Goal: Task Accomplishment & Management: Use online tool/utility

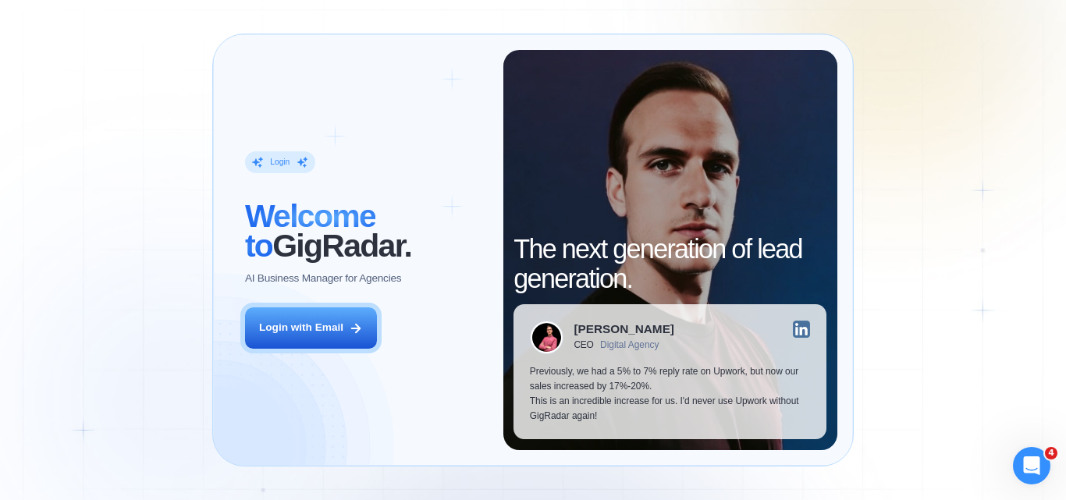
click at [0, 265] on div "Login ‍ Welcome to GigRadar. AI Business Manager for Agencies Login with Email …" at bounding box center [533, 250] width 1066 height 500
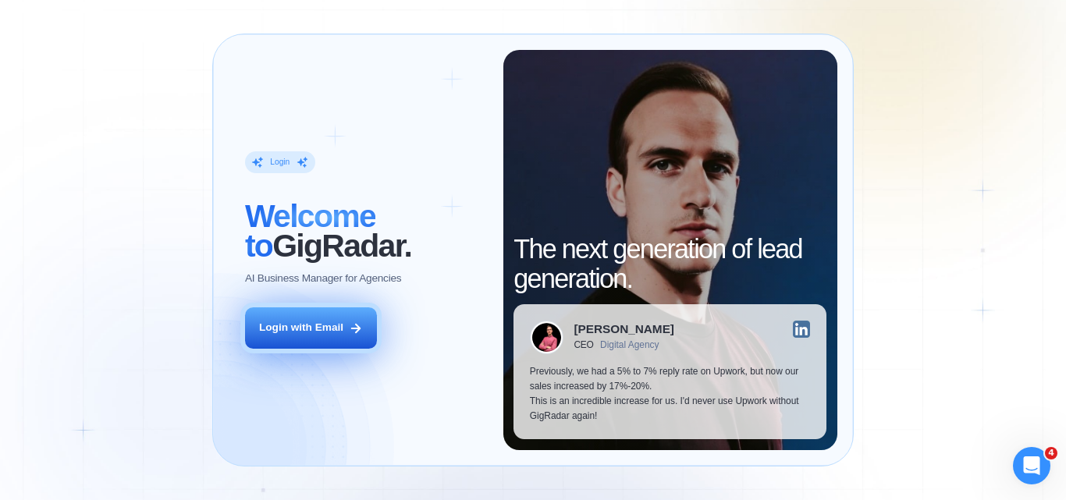
click at [284, 334] on div "Login with Email" at bounding box center [301, 328] width 84 height 15
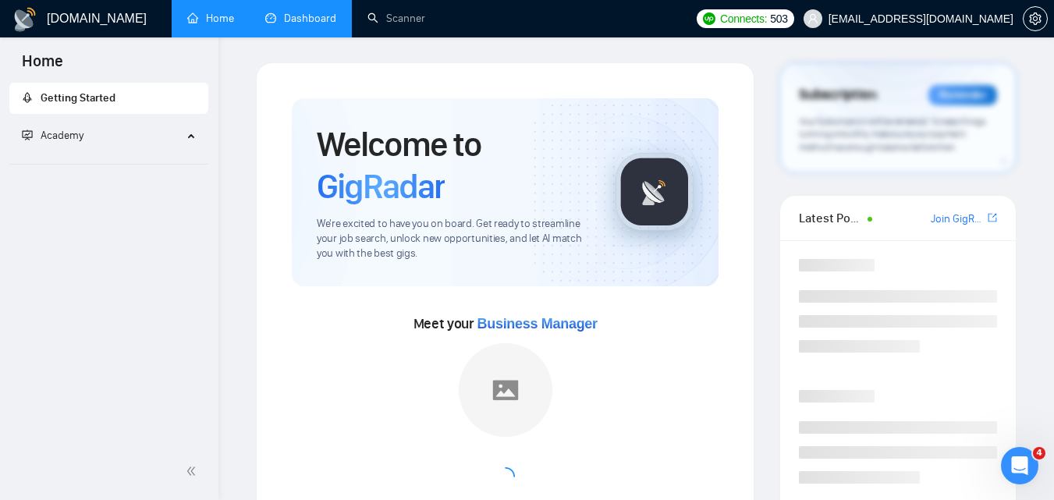
click at [310, 20] on link "Dashboard" at bounding box center [300, 18] width 71 height 13
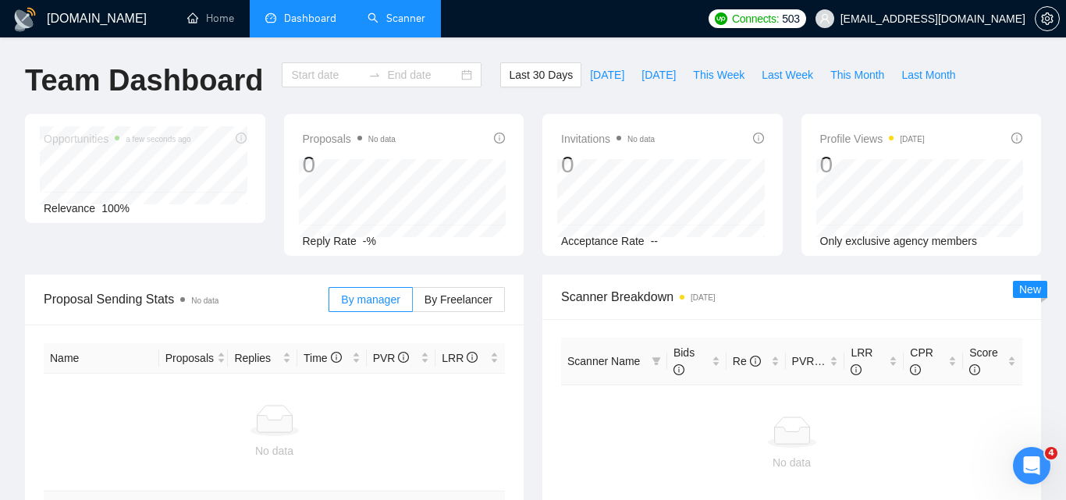
type input "[DATE]"
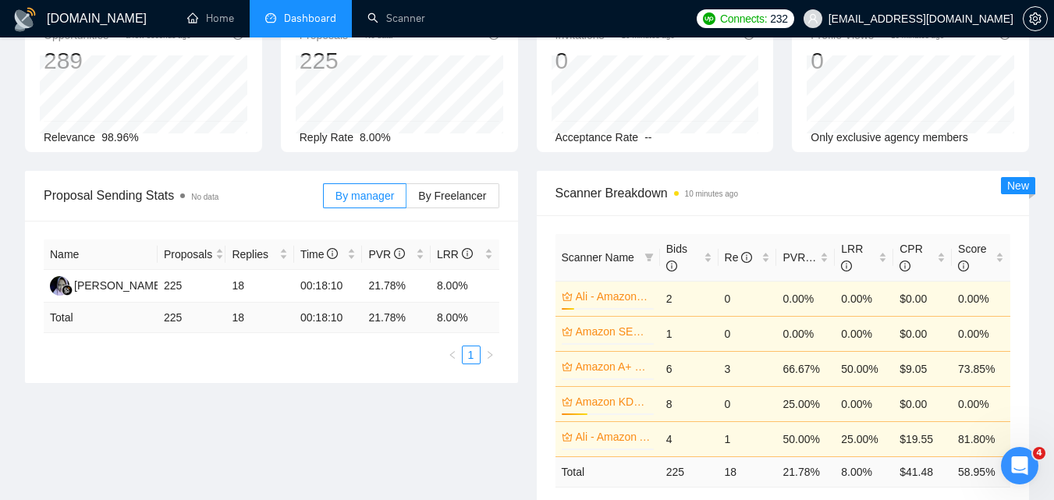
scroll to position [78, 0]
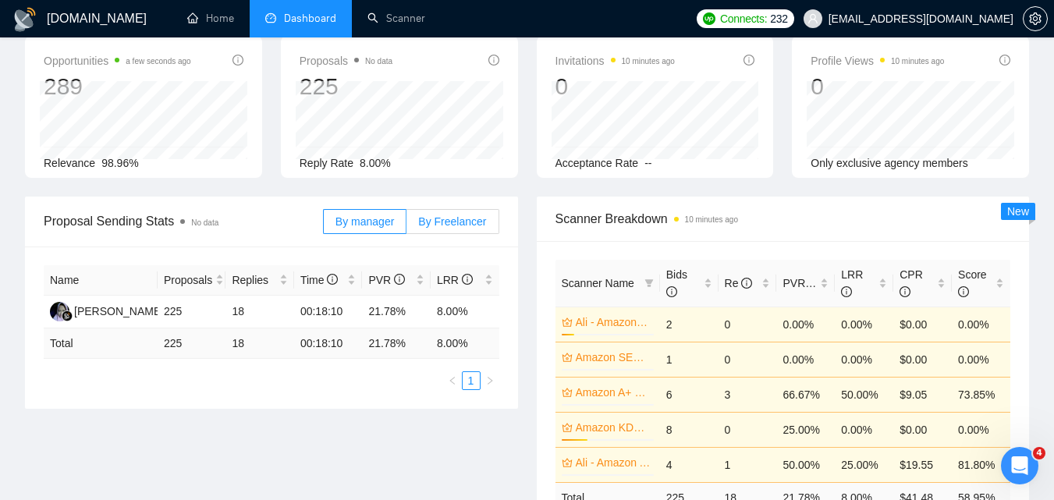
click at [434, 225] on span "By Freelancer" at bounding box center [452, 221] width 68 height 12
click at [407, 226] on input "By Freelancer" at bounding box center [407, 226] width 0 height 0
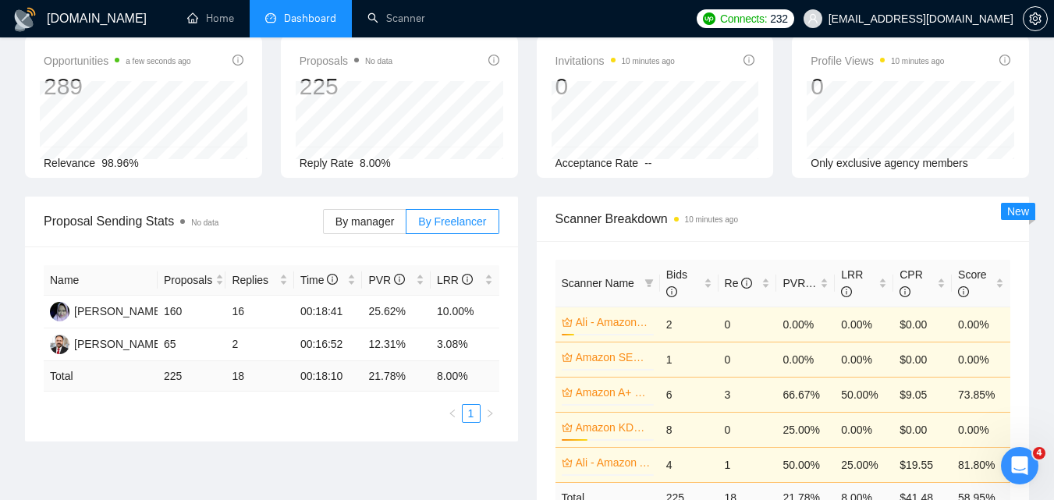
click at [156, 219] on span "Proposal Sending Stats No data" at bounding box center [183, 221] width 279 height 20
click at [194, 219] on span "No data" at bounding box center [204, 223] width 27 height 9
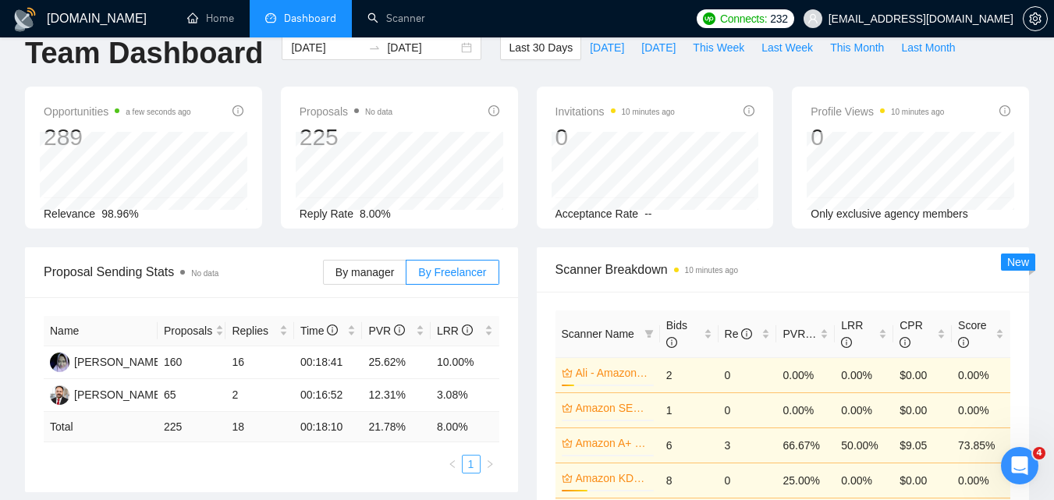
scroll to position [0, 0]
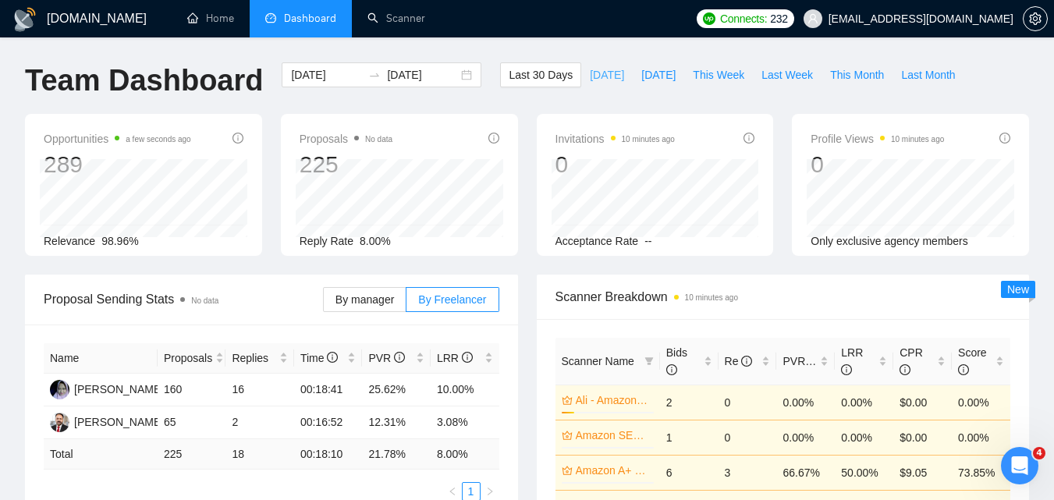
click at [590, 79] on span "[DATE]" at bounding box center [607, 74] width 34 height 17
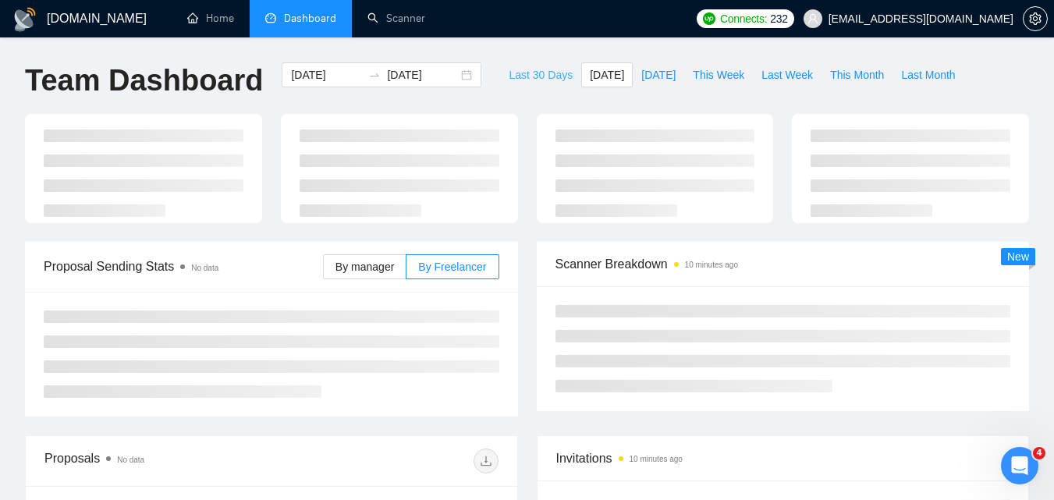
type input "[DATE]"
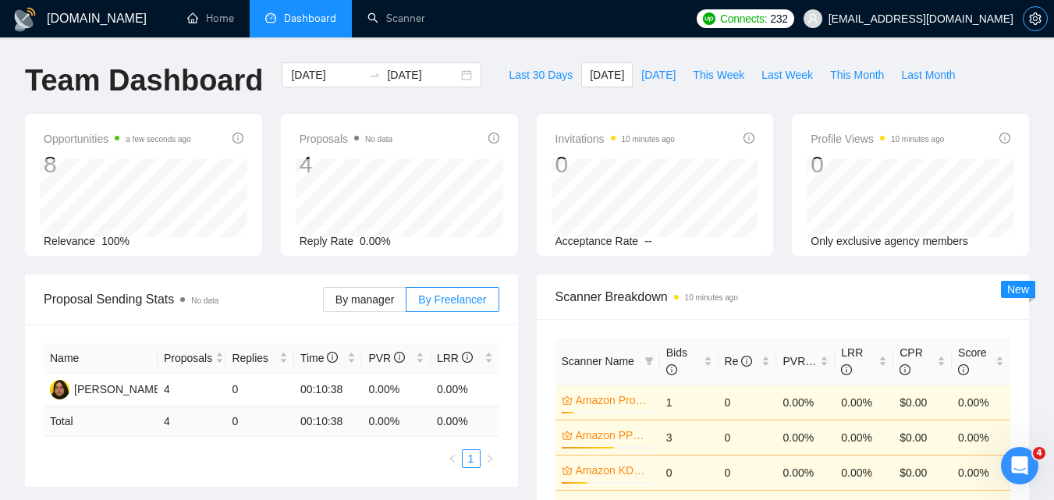
click at [1035, 13] on icon "setting" at bounding box center [1035, 18] width 12 height 12
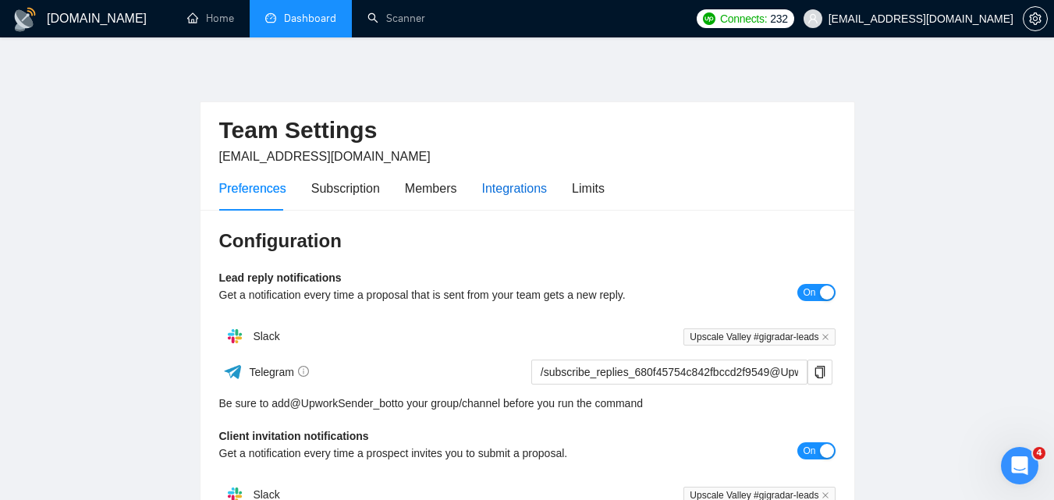
click at [503, 191] on div "Integrations" at bounding box center [515, 189] width 66 height 20
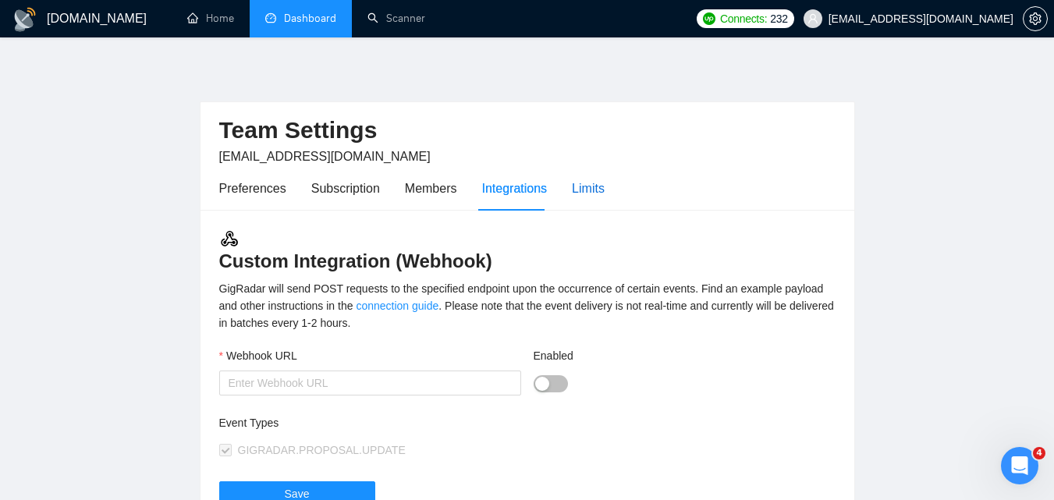
click at [592, 187] on div "Limits" at bounding box center [588, 189] width 33 height 20
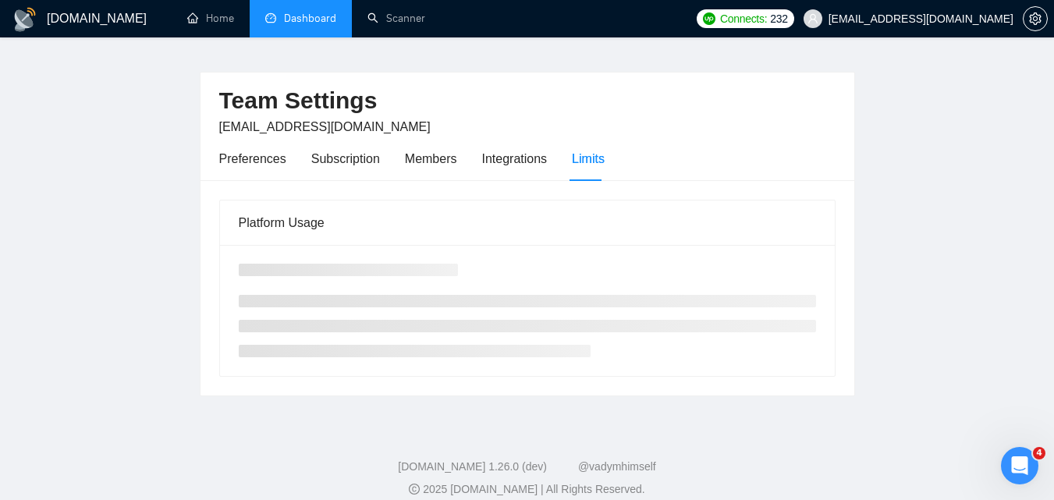
scroll to position [46, 0]
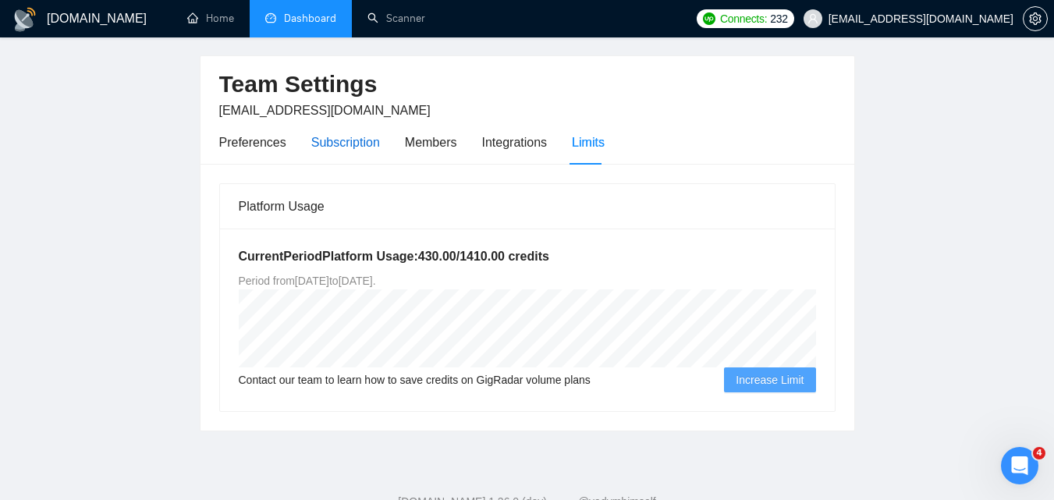
click at [328, 150] on div "Subscription" at bounding box center [345, 143] width 69 height 20
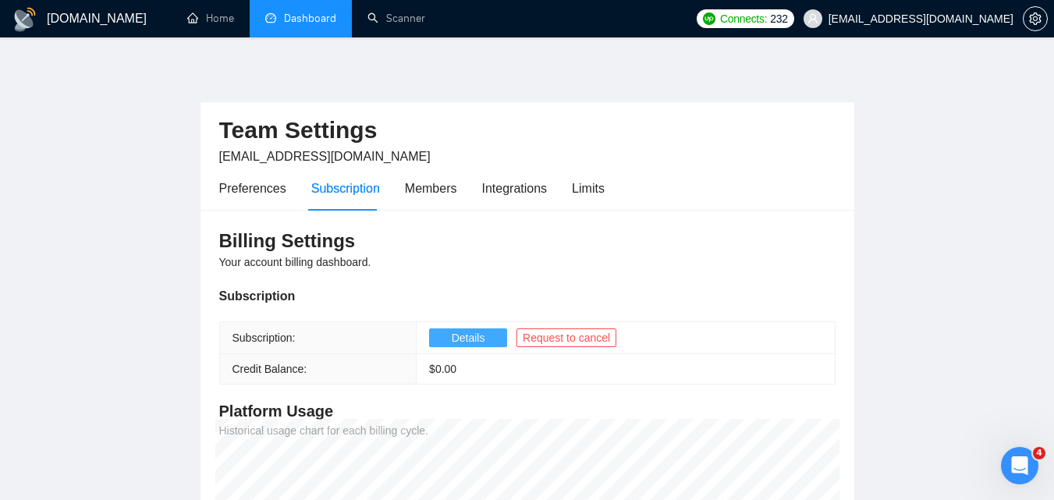
click at [476, 343] on span "Details" at bounding box center [469, 337] width 34 height 17
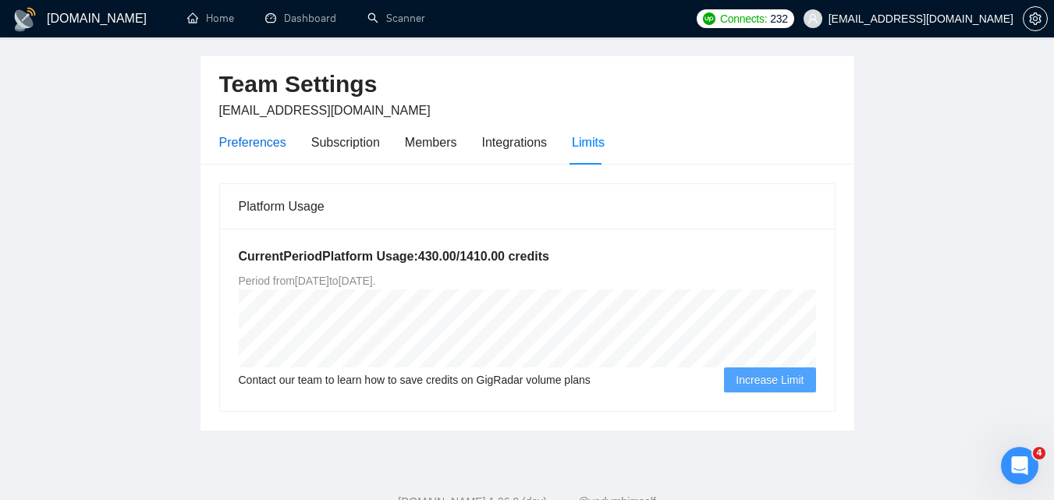
click at [230, 141] on div "Preferences" at bounding box center [252, 143] width 67 height 20
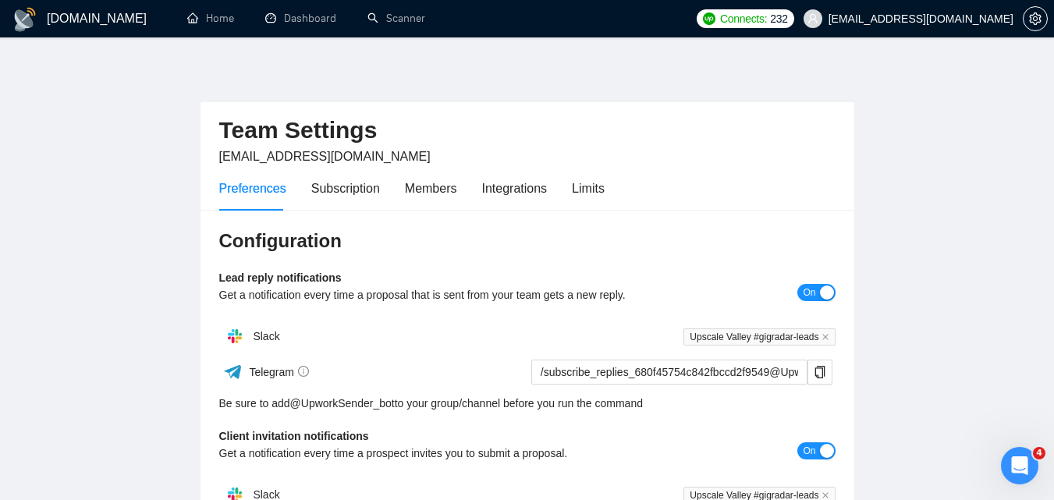
click at [953, 19] on span "[EMAIL_ADDRESS][DOMAIN_NAME]" at bounding box center [921, 19] width 185 height 0
click at [405, 12] on link "Scanner" at bounding box center [397, 18] width 58 height 13
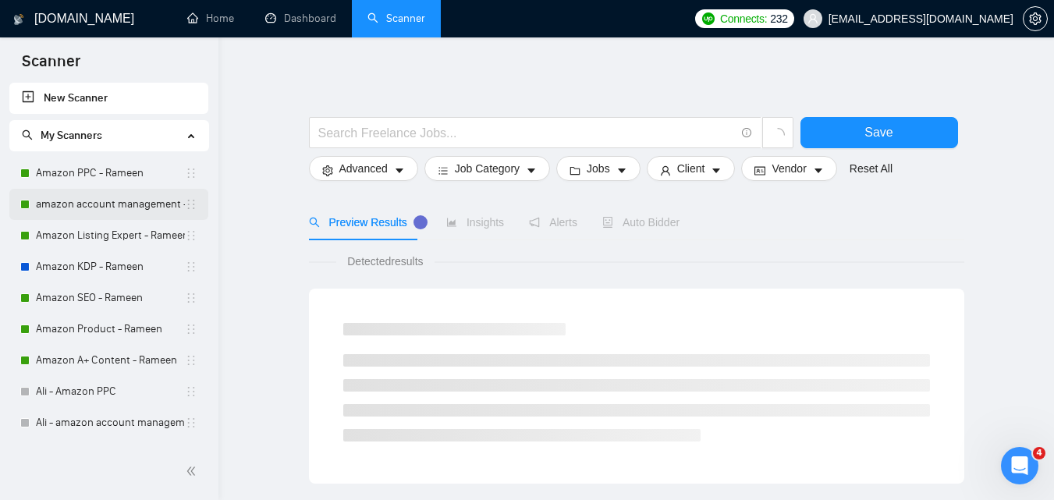
click at [122, 202] on link "amazon account management - Rameen" at bounding box center [110, 204] width 149 height 31
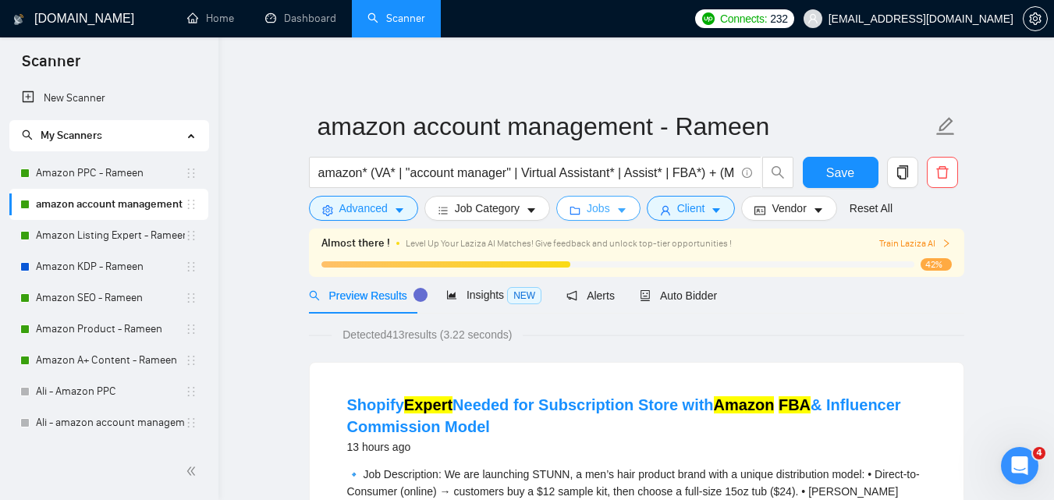
click at [616, 208] on icon "caret-down" at bounding box center [621, 210] width 11 height 11
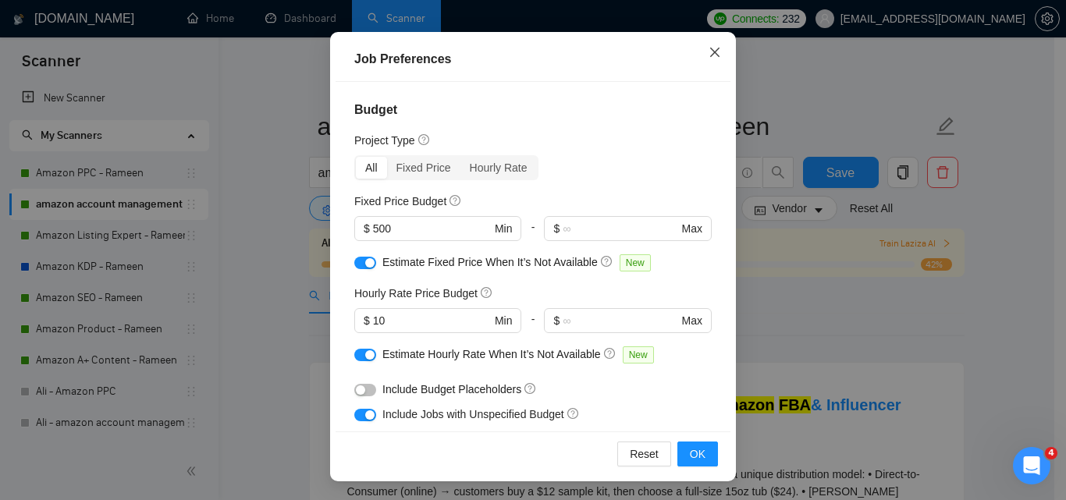
click at [719, 45] on span "Close" at bounding box center [715, 53] width 42 height 42
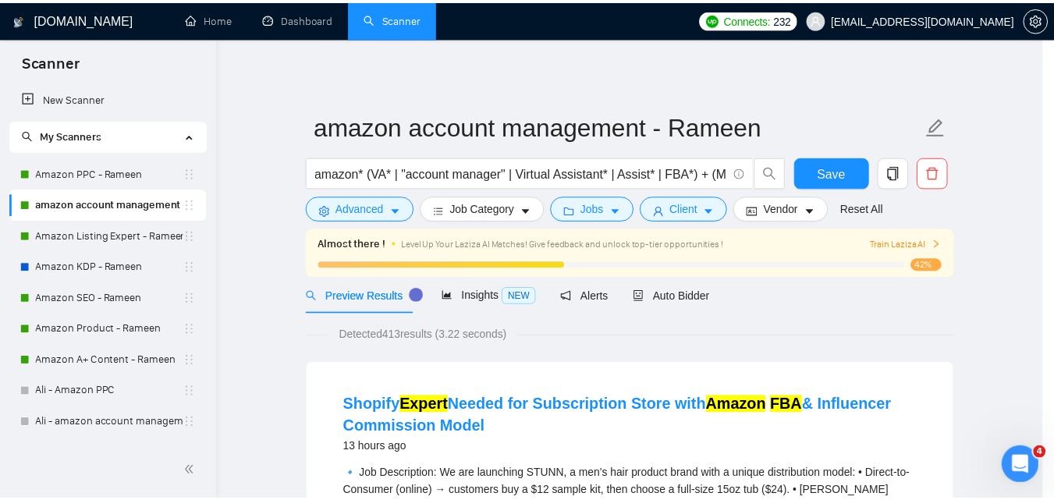
scroll to position [62, 0]
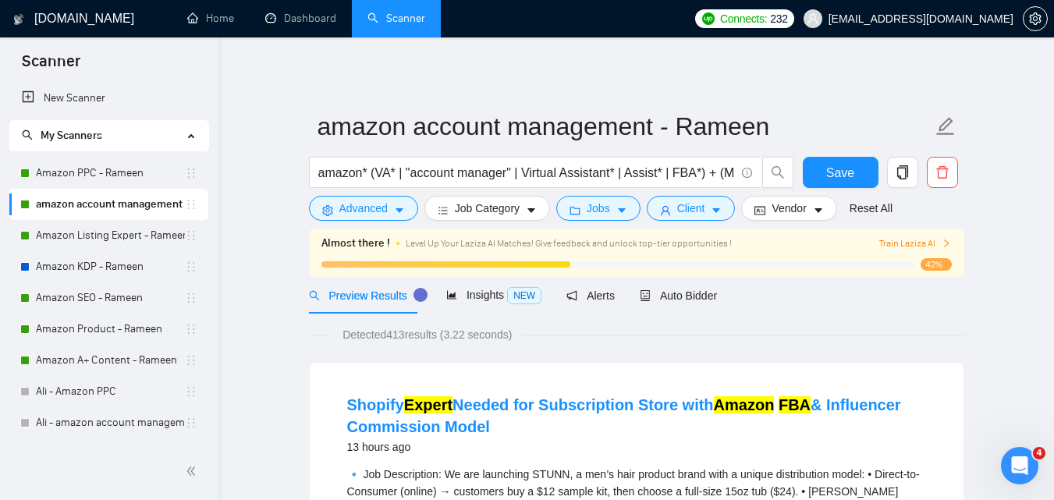
click at [404, 14] on link "Scanner" at bounding box center [397, 18] width 58 height 13
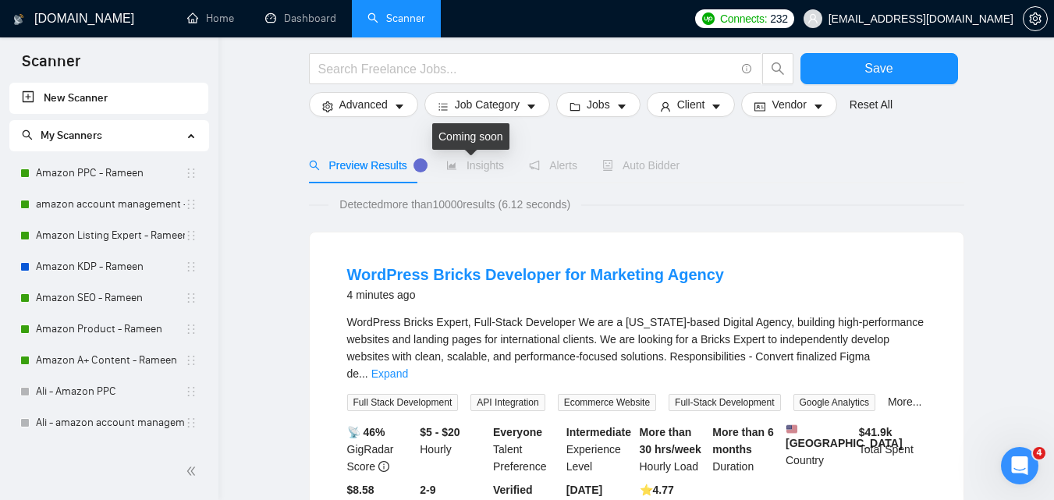
scroll to position [78, 0]
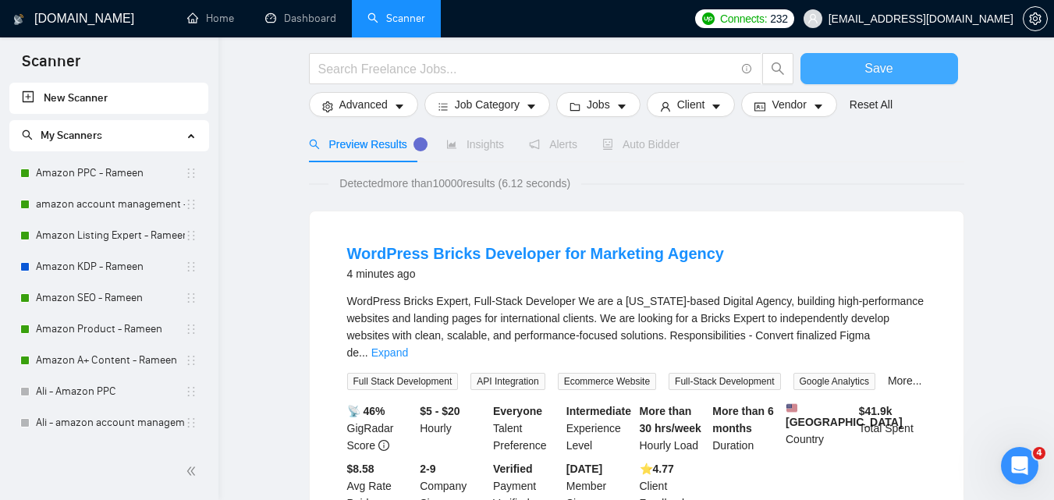
click at [836, 60] on button "Save" at bounding box center [880, 68] width 158 height 31
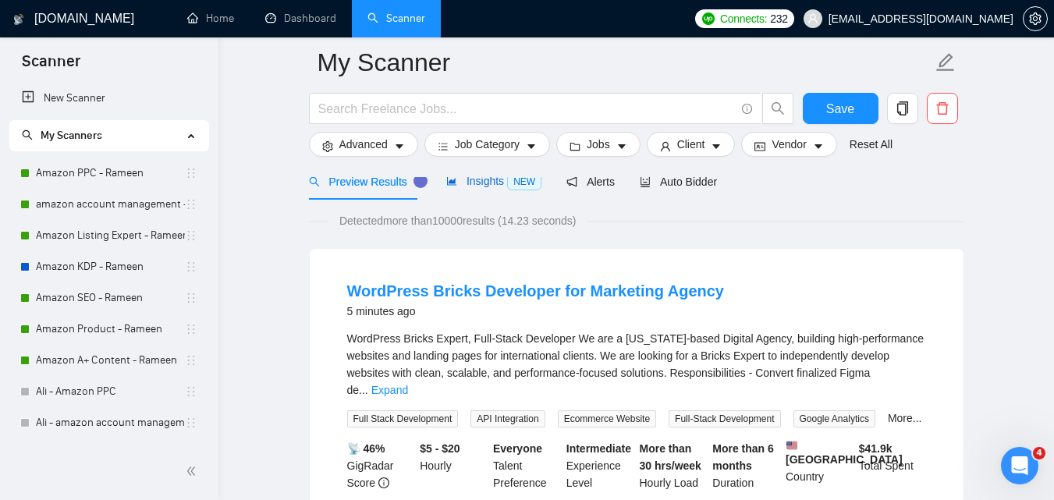
click at [490, 187] on span "Insights NEW" at bounding box center [493, 181] width 95 height 12
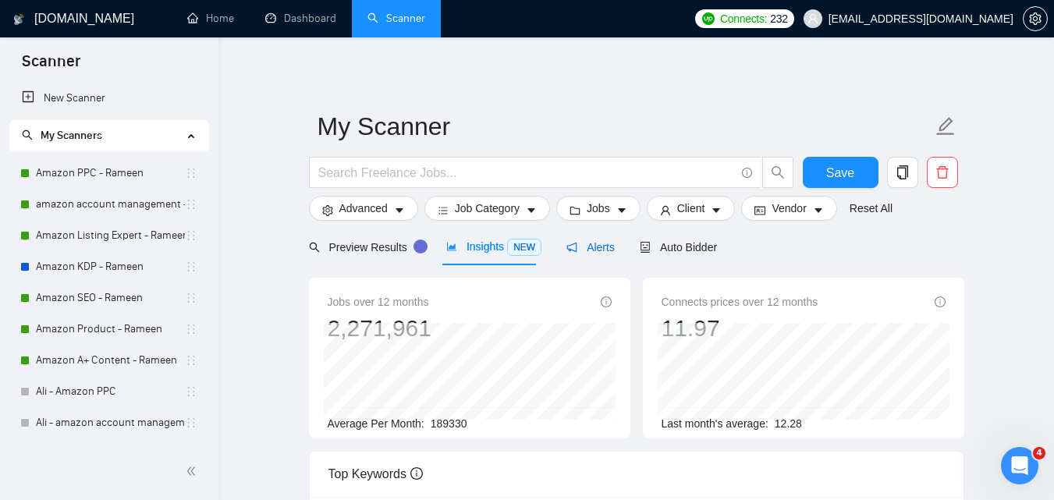
click at [585, 247] on span "Alerts" at bounding box center [591, 247] width 48 height 12
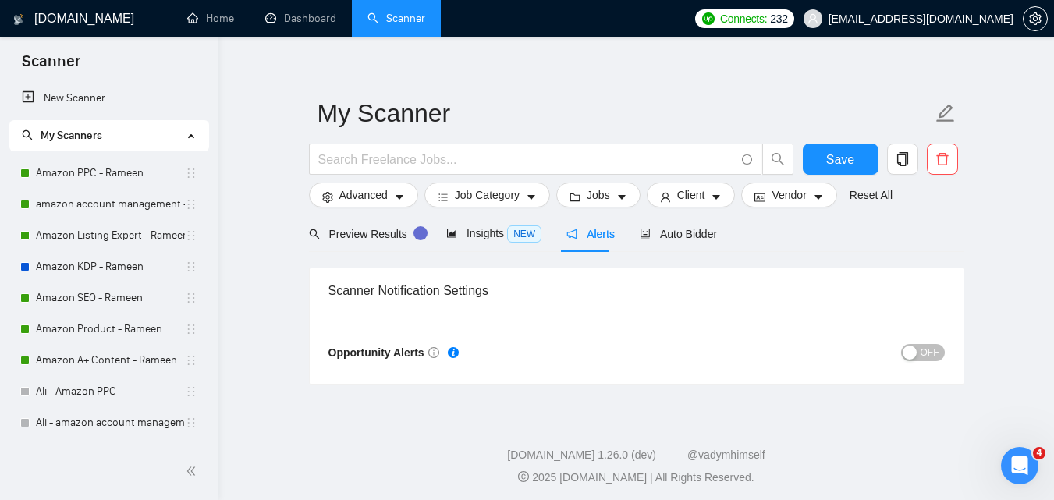
scroll to position [17, 0]
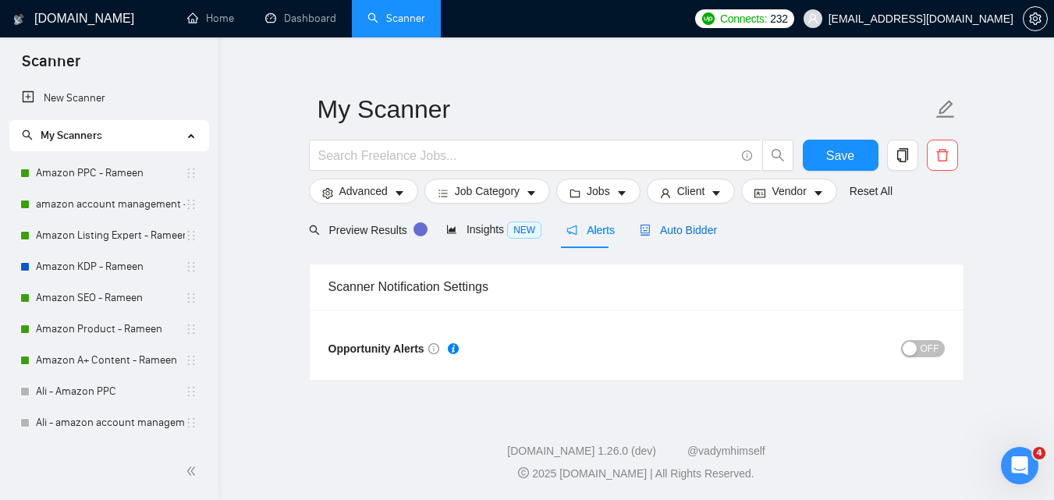
click at [688, 235] on span "Auto Bidder" at bounding box center [678, 230] width 77 height 12
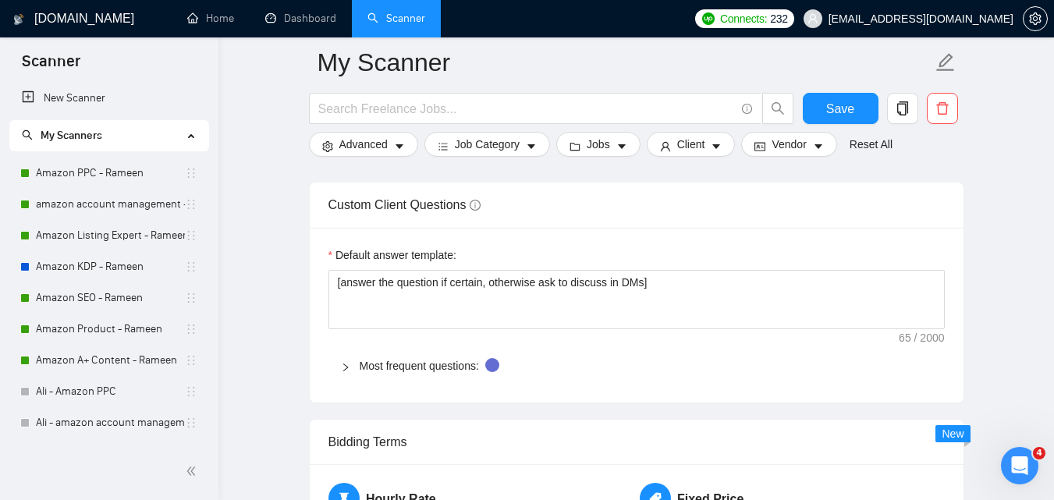
scroll to position [2202, 0]
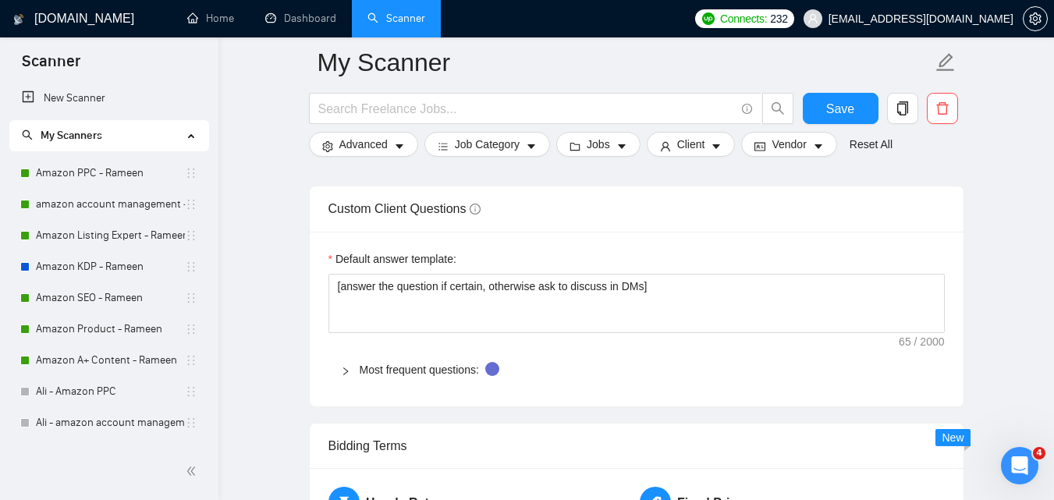
click at [343, 371] on icon "right" at bounding box center [345, 371] width 9 height 9
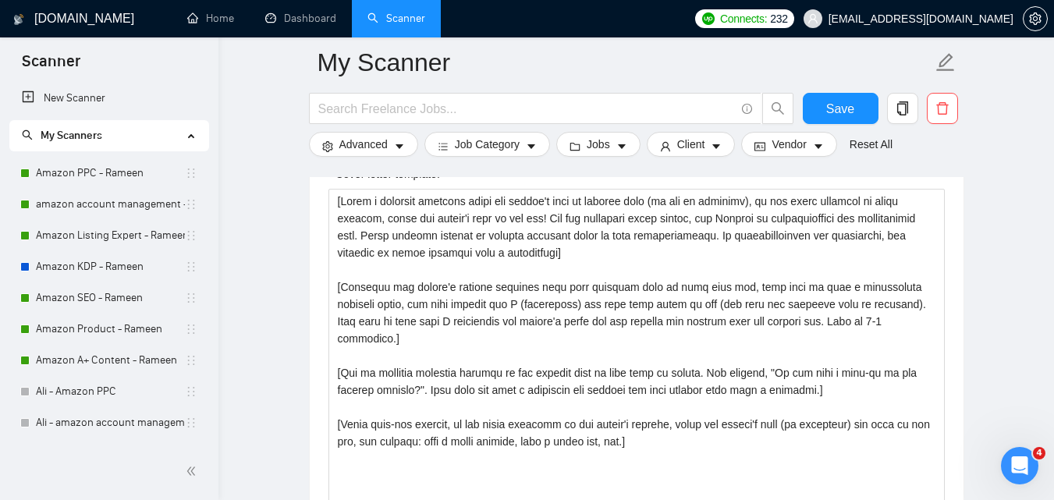
scroll to position [1812, 0]
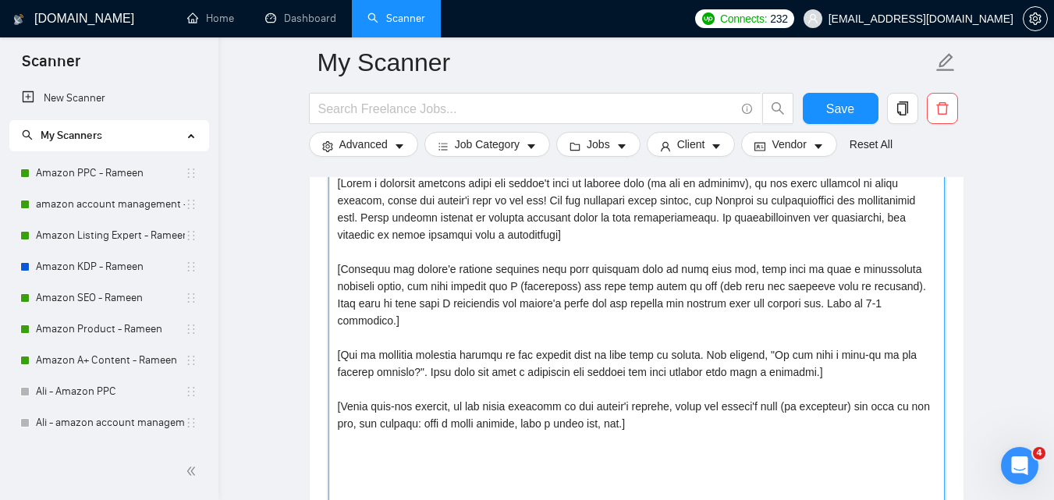
click at [666, 408] on textarea "Cover letter template:" at bounding box center [637, 346] width 616 height 351
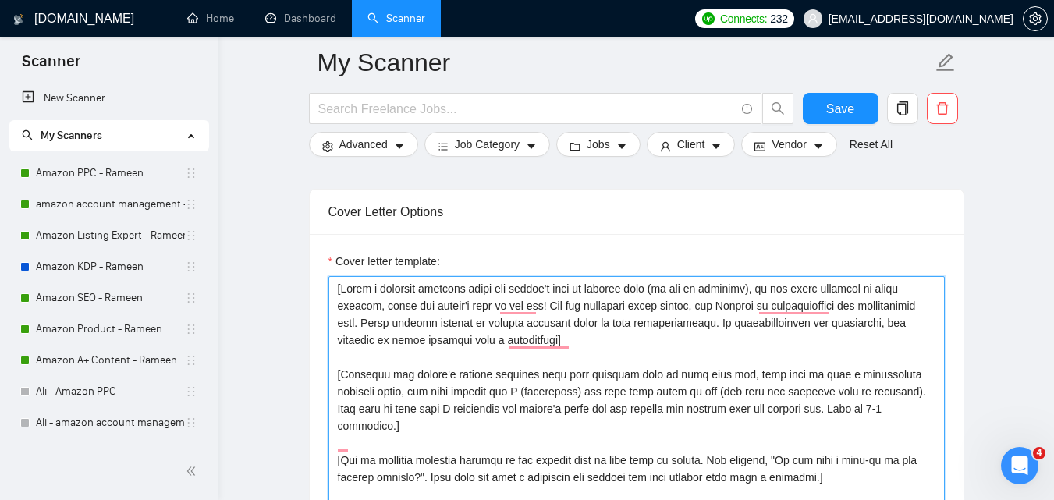
scroll to position [1734, 0]
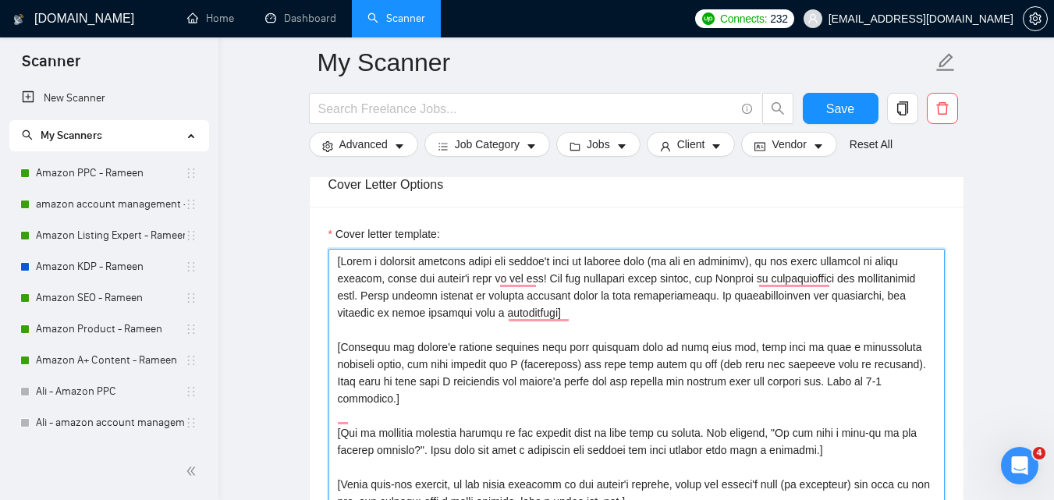
click at [408, 289] on textarea "Cover letter template:" at bounding box center [637, 424] width 616 height 351
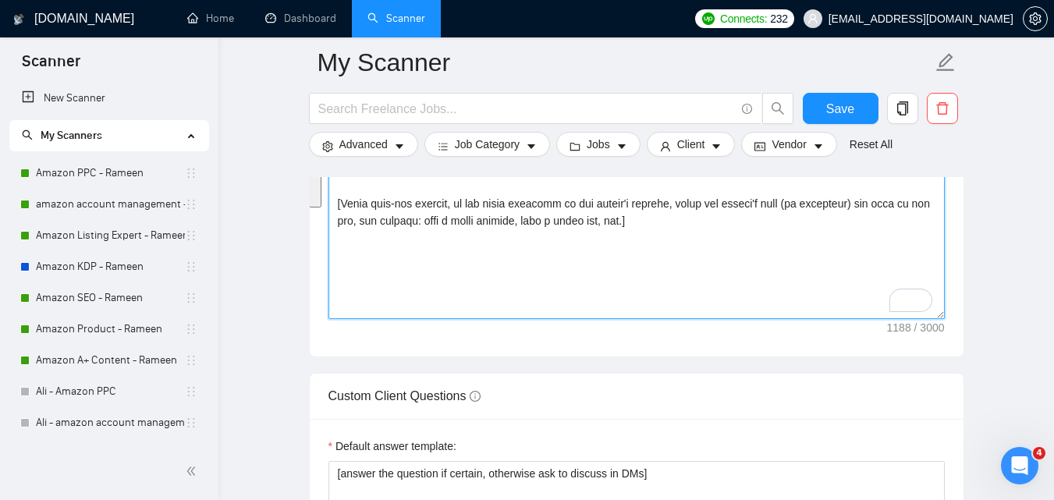
scroll to position [2202, 0]
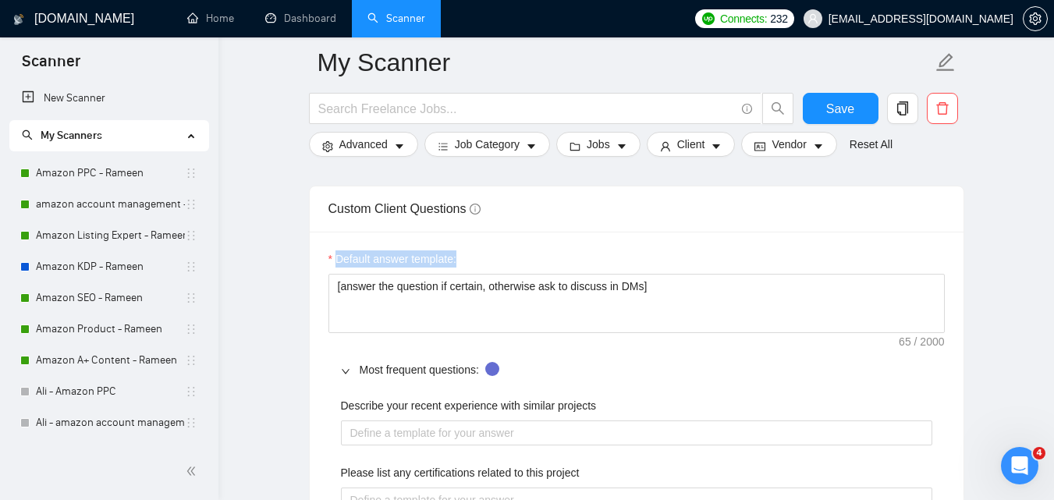
drag, startPoint x: 462, startPoint y: 259, endPoint x: 339, endPoint y: 259, distance: 123.3
click at [339, 259] on div "Default answer template:" at bounding box center [637, 261] width 616 height 23
copy label "Default answer template:"
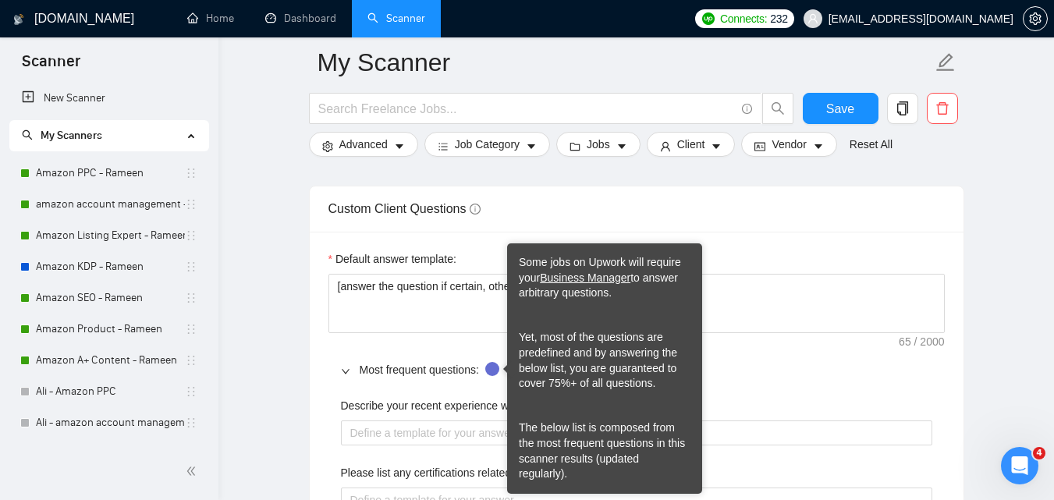
click at [540, 306] on div "Some jobs on Upwork will require your Business Manager to answer arbitrary ques…" at bounding box center [605, 368] width 172 height 227
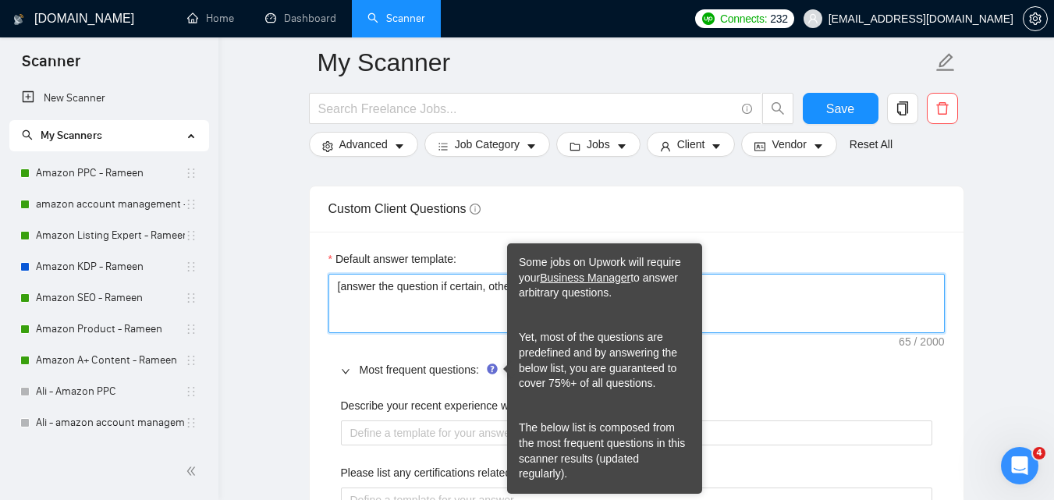
click at [466, 295] on textarea "[answer the question if certain, otherwise ask to discuss in DMs]" at bounding box center [637, 303] width 616 height 59
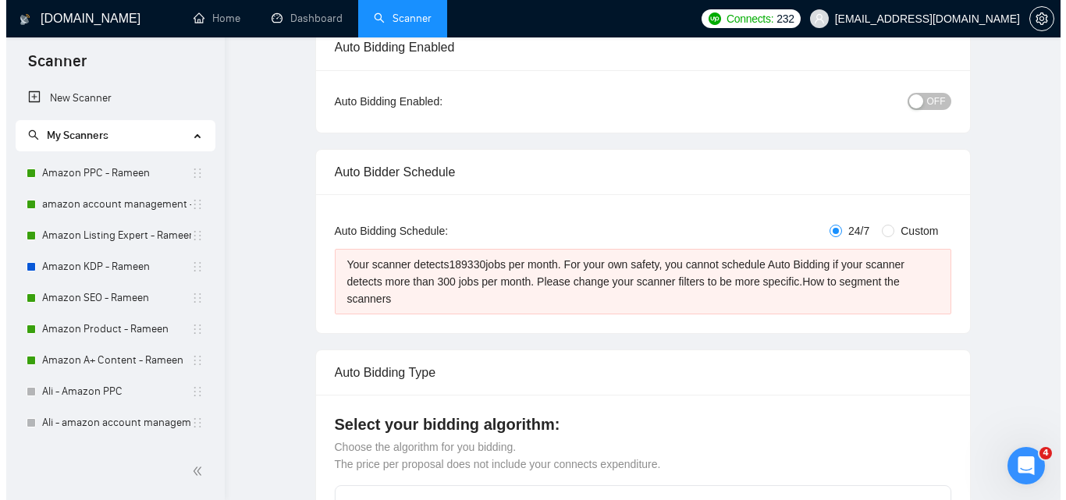
scroll to position [0, 0]
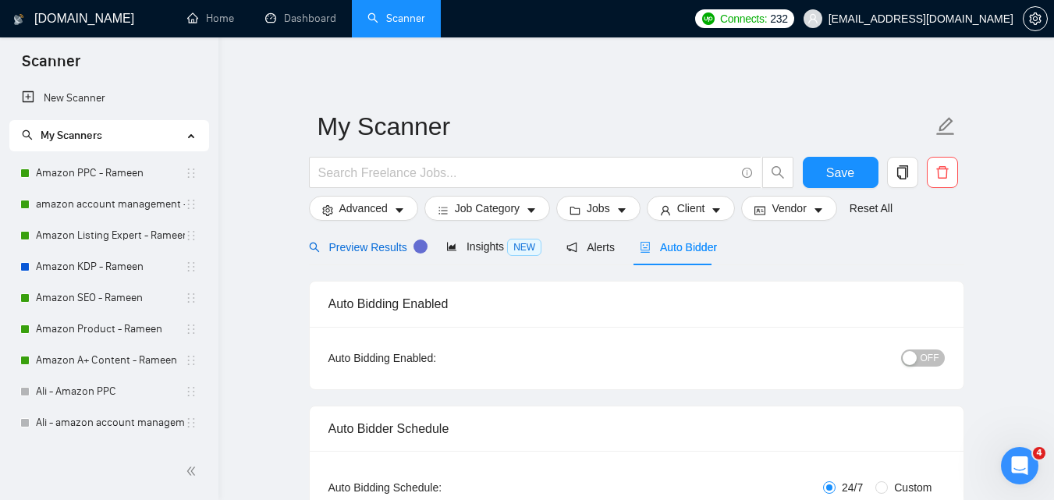
click at [336, 245] on span "Preview Results" at bounding box center [365, 247] width 112 height 12
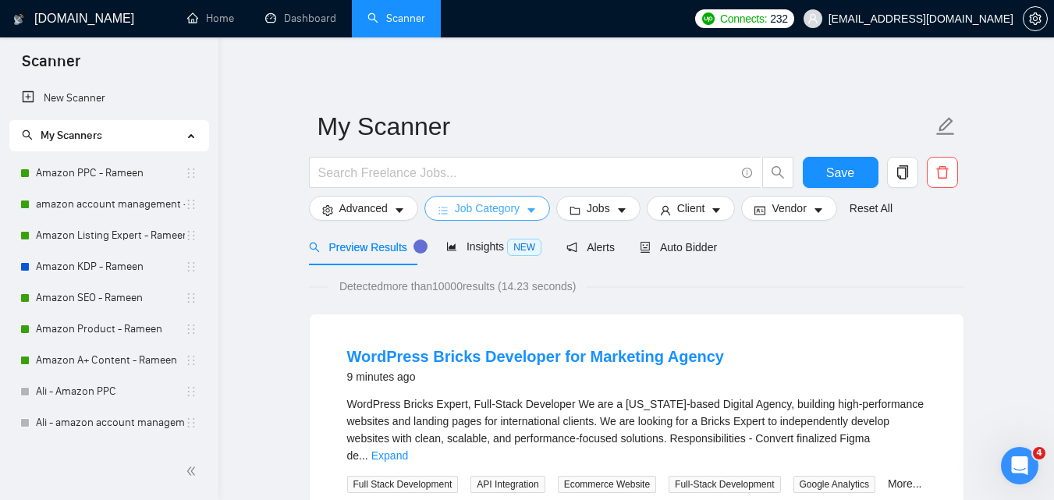
click at [485, 211] on span "Job Category" at bounding box center [487, 208] width 65 height 17
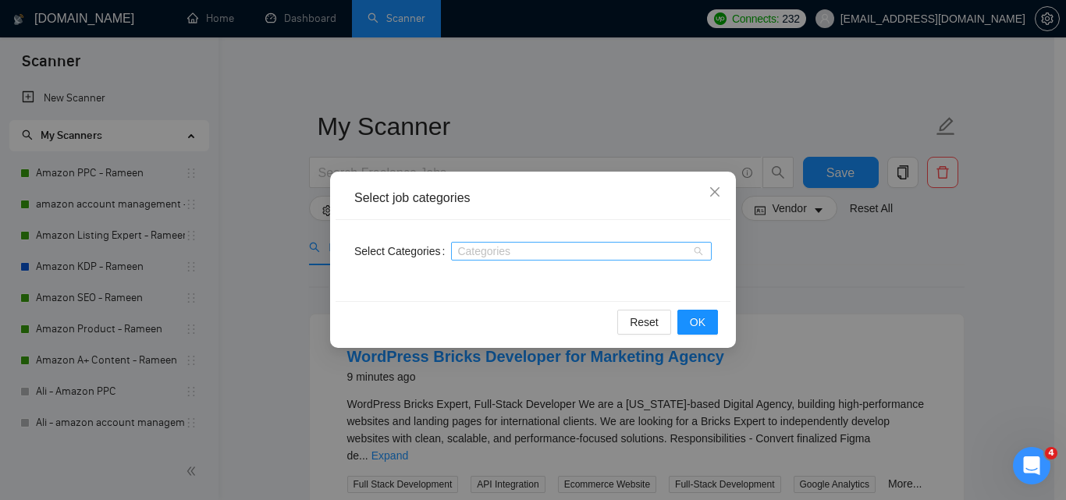
click at [541, 253] on div at bounding box center [573, 251] width 237 height 12
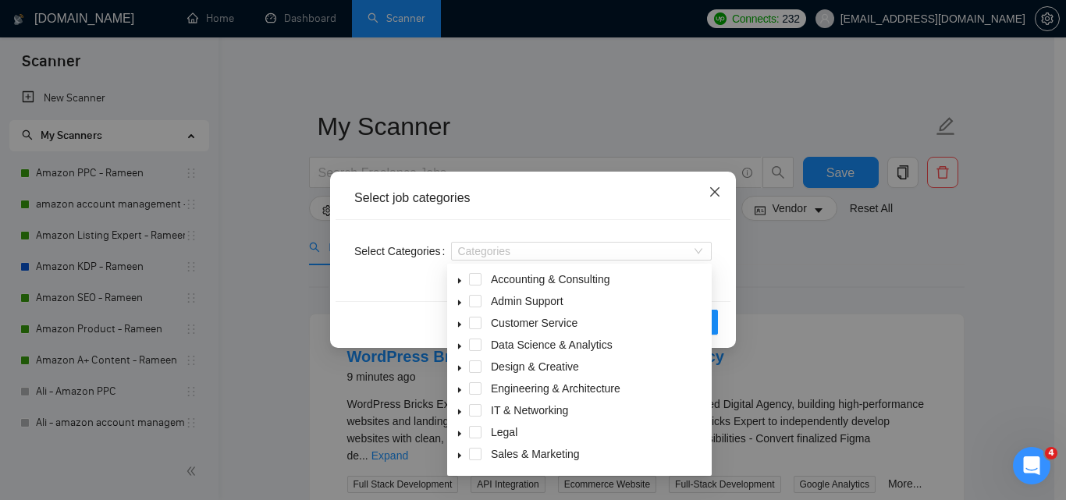
click at [707, 184] on span "Close" at bounding box center [715, 193] width 42 height 42
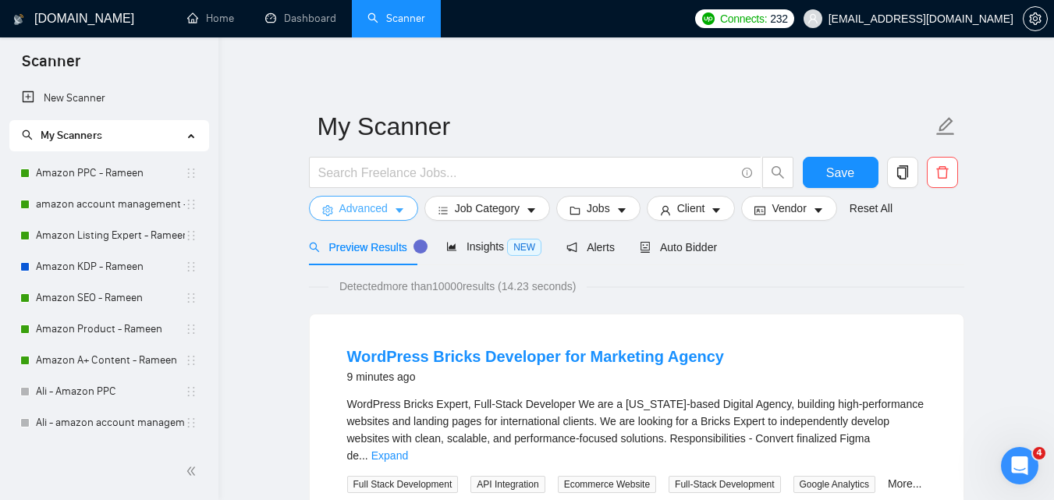
click at [394, 208] on icon "caret-down" at bounding box center [399, 210] width 11 height 11
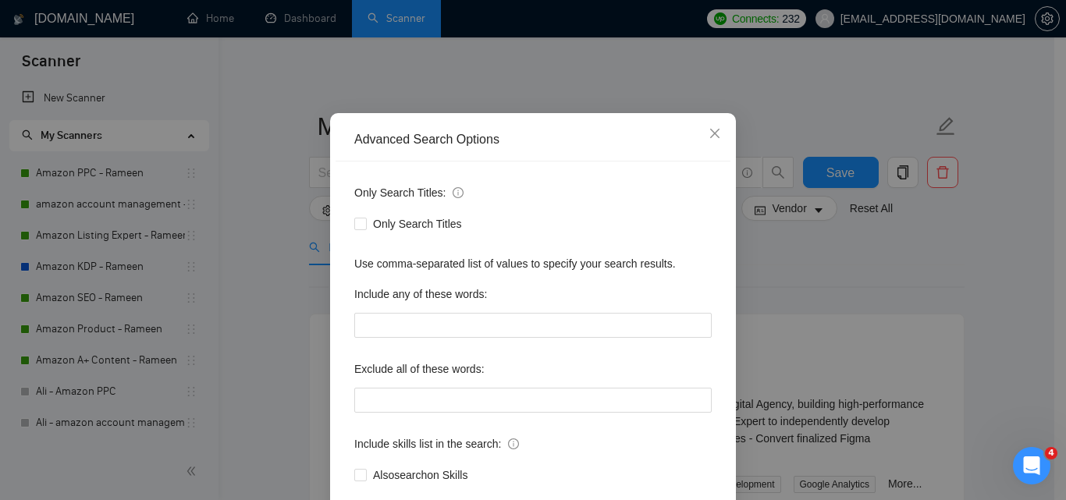
scroll to position [149, 0]
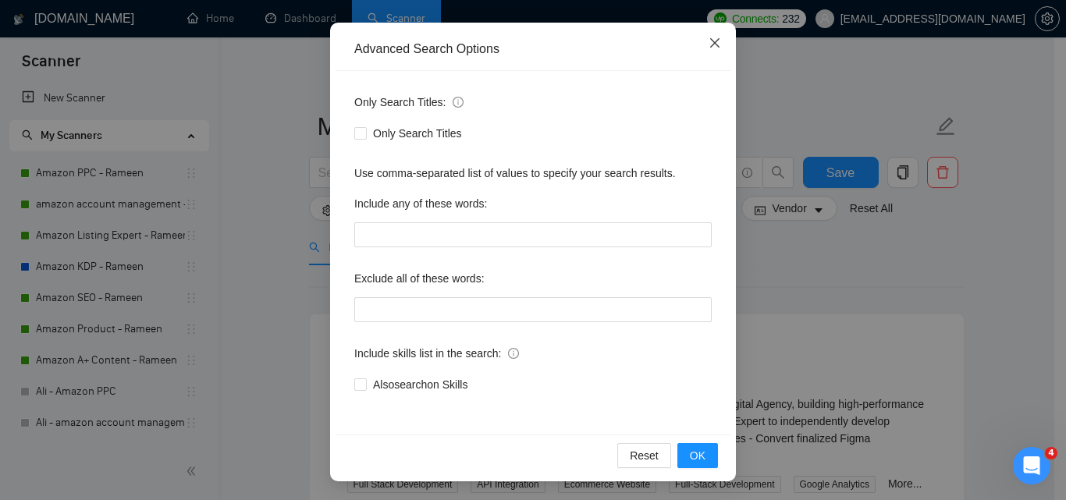
click at [709, 44] on icon "close" at bounding box center [715, 43] width 12 height 12
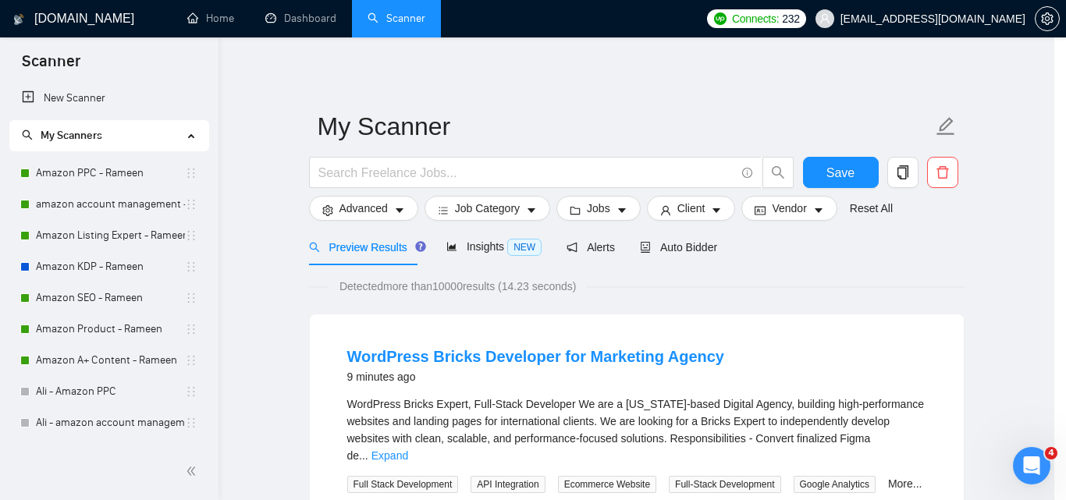
scroll to position [71, 0]
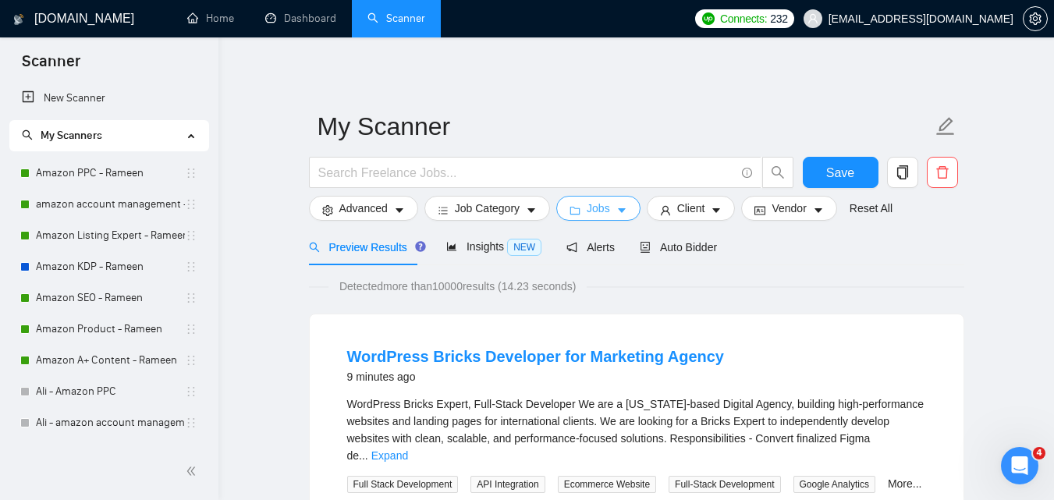
click at [602, 210] on span "Jobs" at bounding box center [598, 208] width 23 height 17
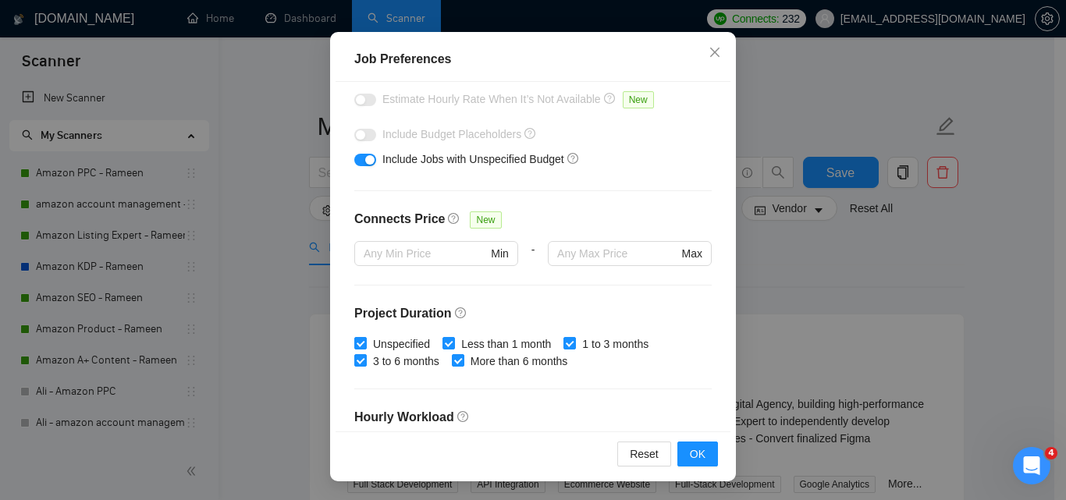
scroll to position [62, 0]
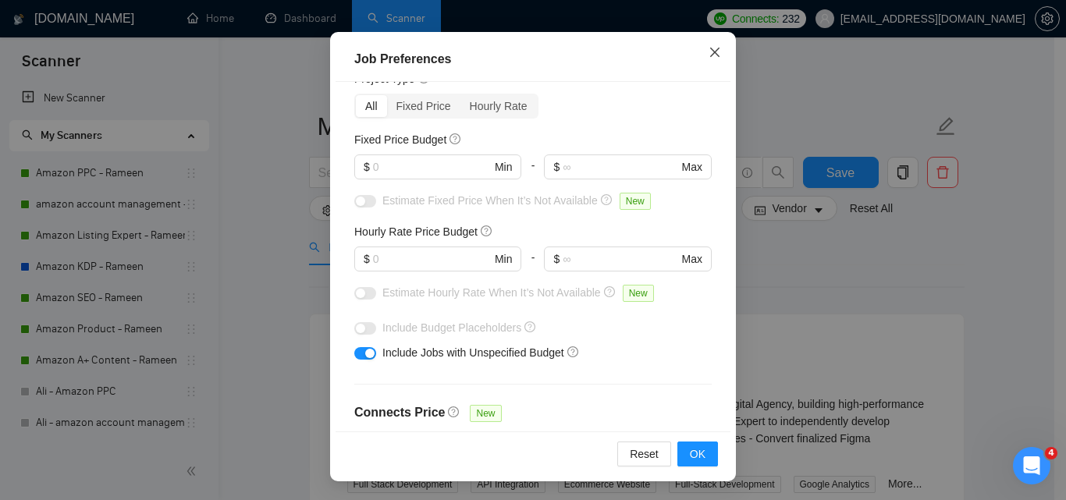
click at [713, 55] on icon "close" at bounding box center [715, 52] width 12 height 12
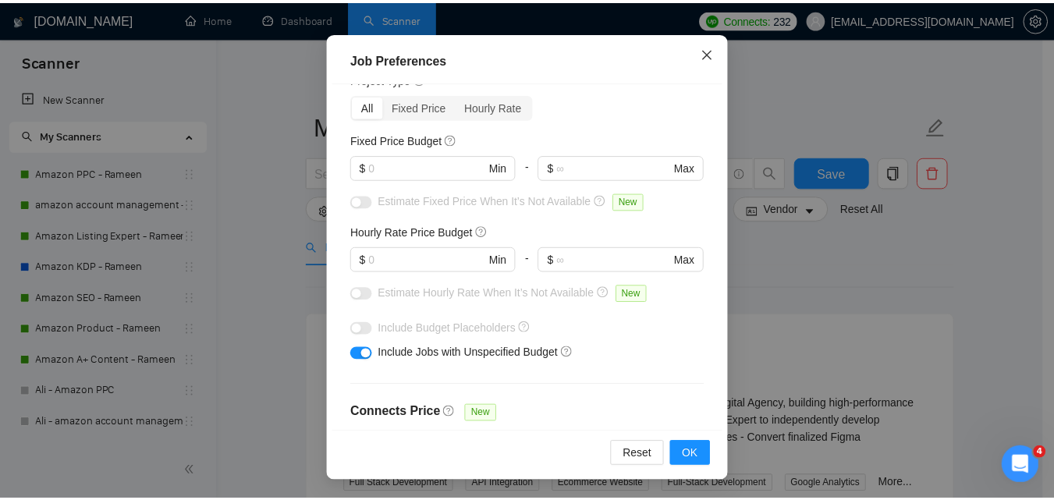
scroll to position [62, 0]
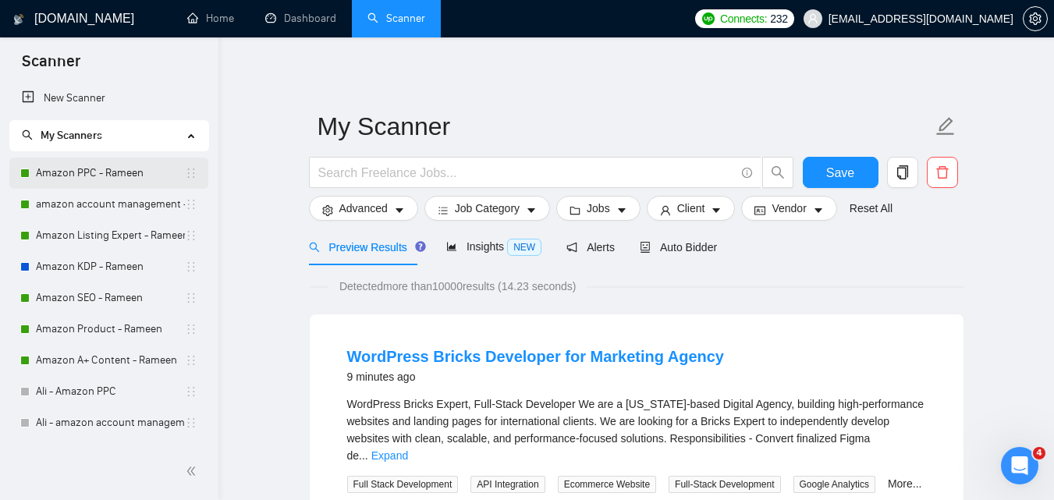
click at [115, 176] on link "Amazon PPC - Rameen" at bounding box center [110, 173] width 149 height 31
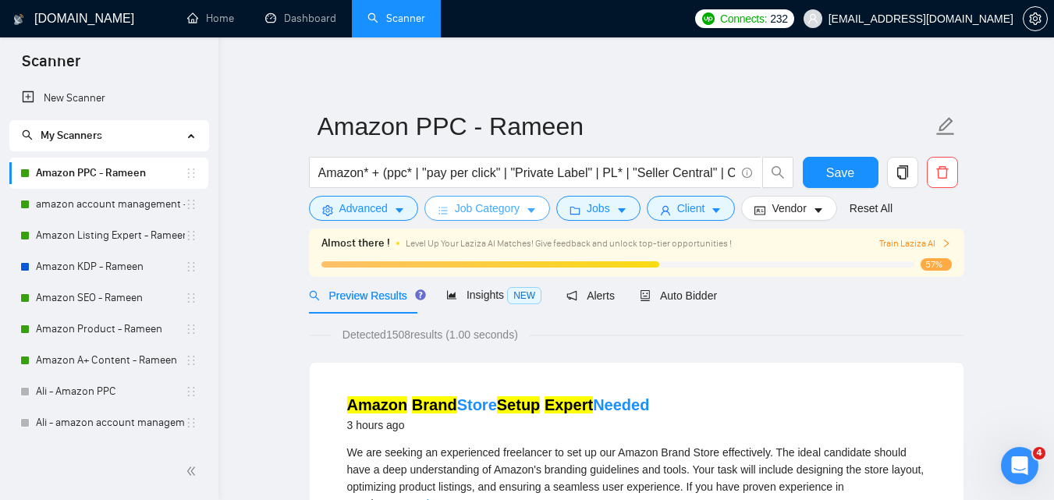
click at [521, 212] on button "Job Category" at bounding box center [488, 208] width 126 height 25
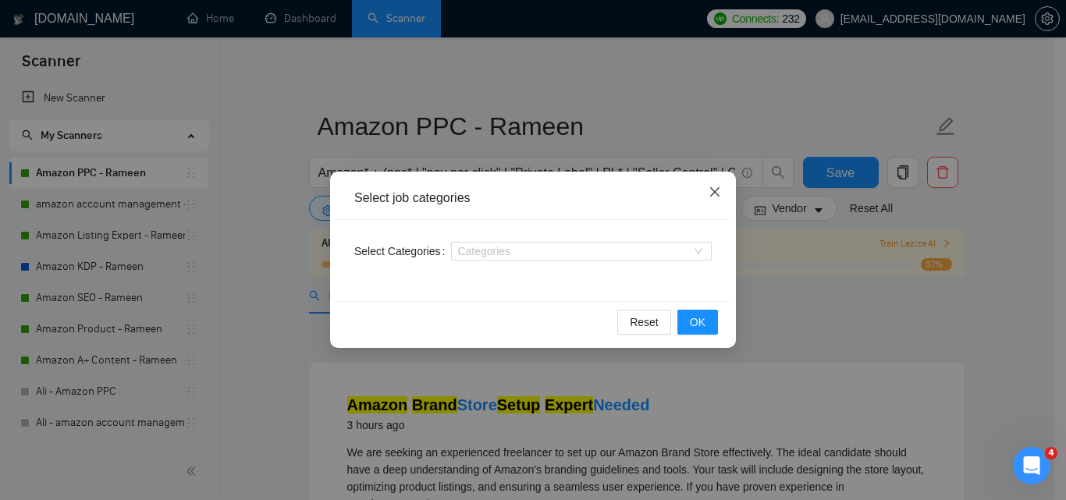
click at [714, 194] on icon "close" at bounding box center [714, 191] width 9 height 9
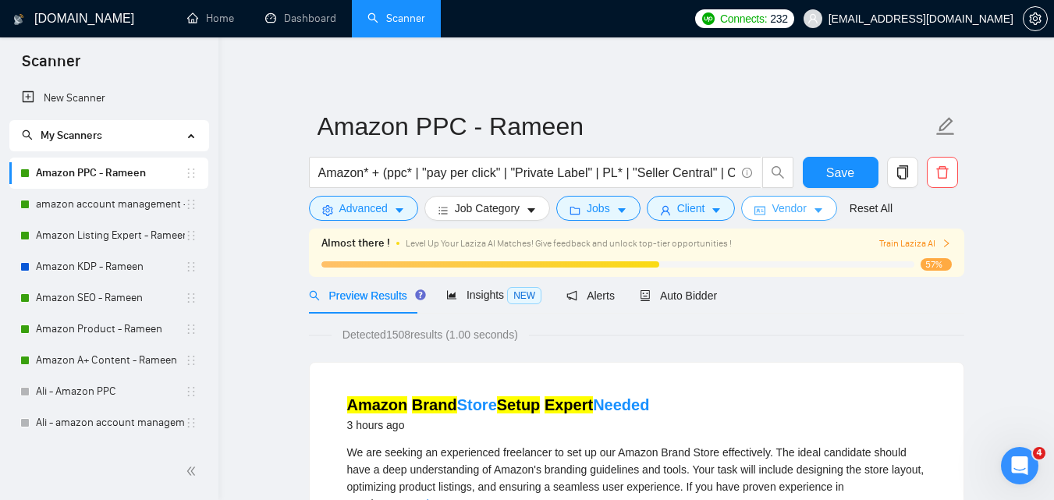
click at [808, 217] on button "Vendor" at bounding box center [788, 208] width 95 height 25
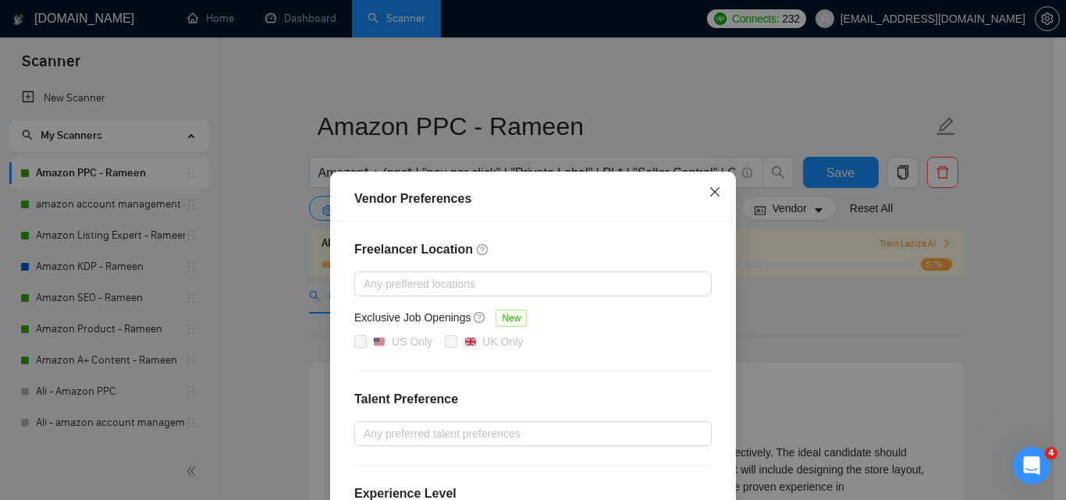
click at [709, 197] on icon "close" at bounding box center [715, 192] width 12 height 12
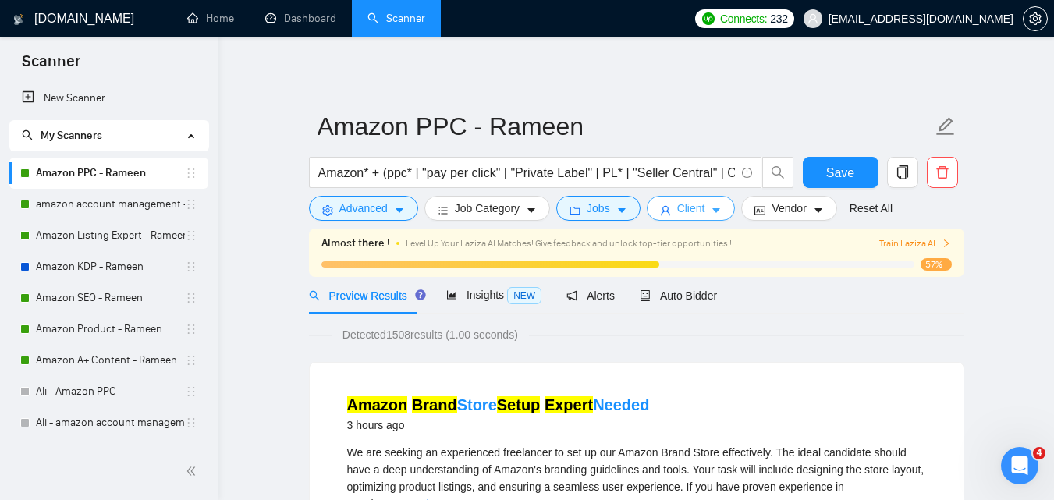
click at [698, 204] on span "Client" at bounding box center [691, 208] width 28 height 17
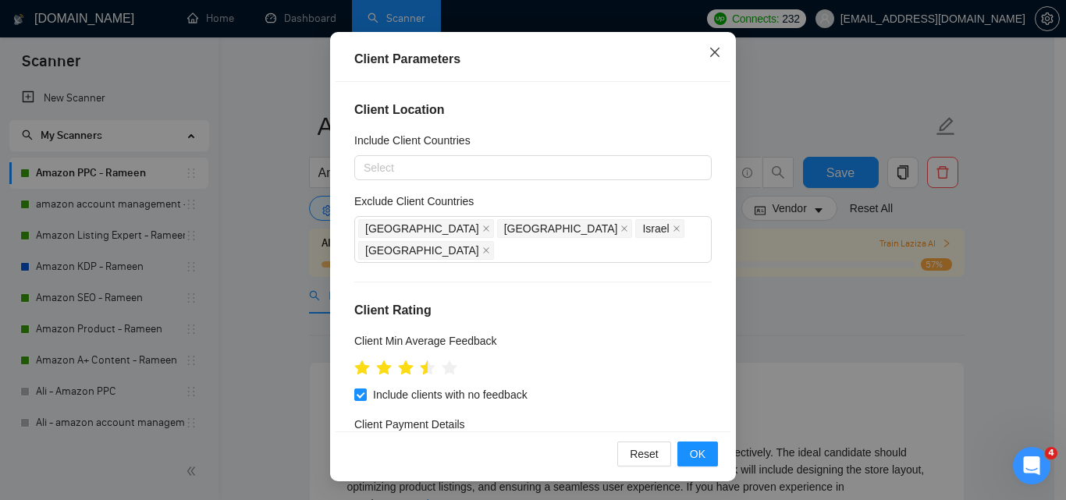
click at [709, 51] on icon "close" at bounding box center [715, 52] width 12 height 12
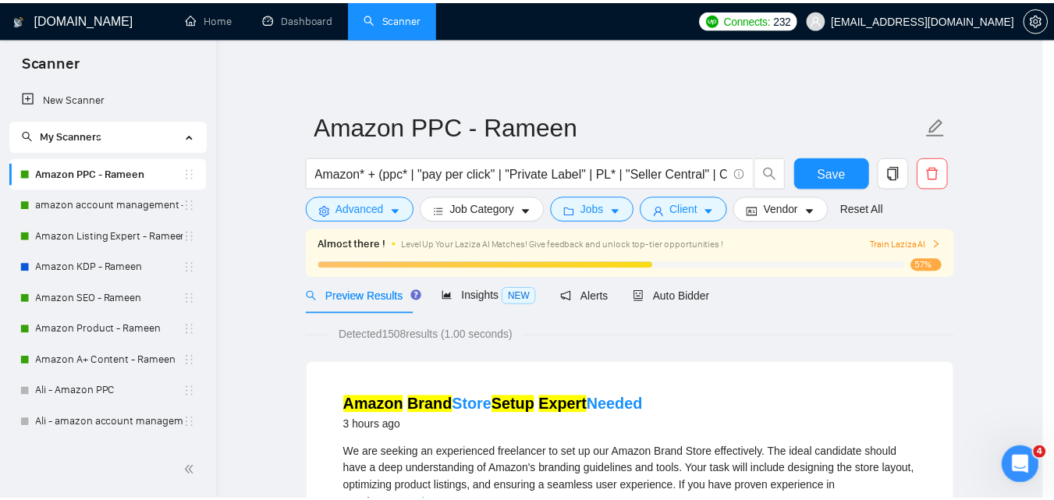
scroll to position [62, 0]
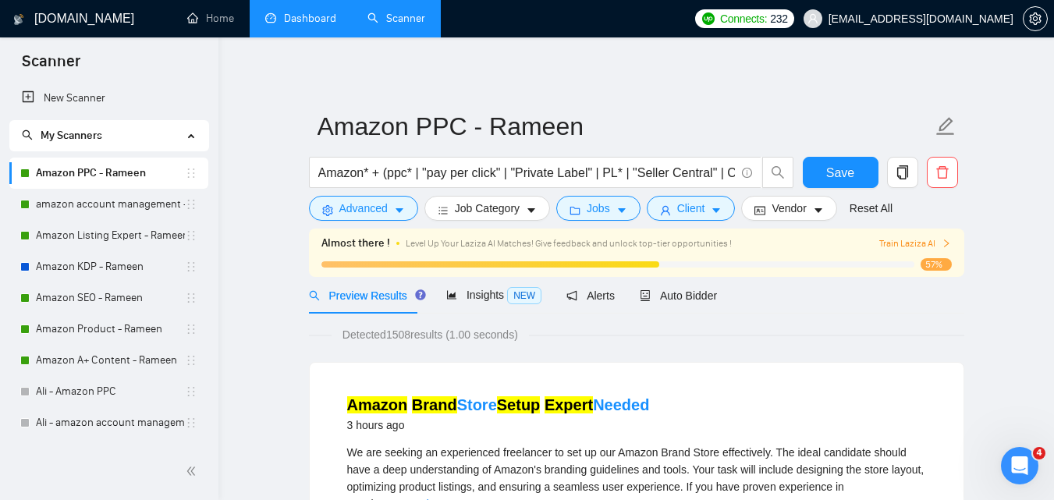
click at [293, 16] on link "Dashboard" at bounding box center [300, 18] width 71 height 13
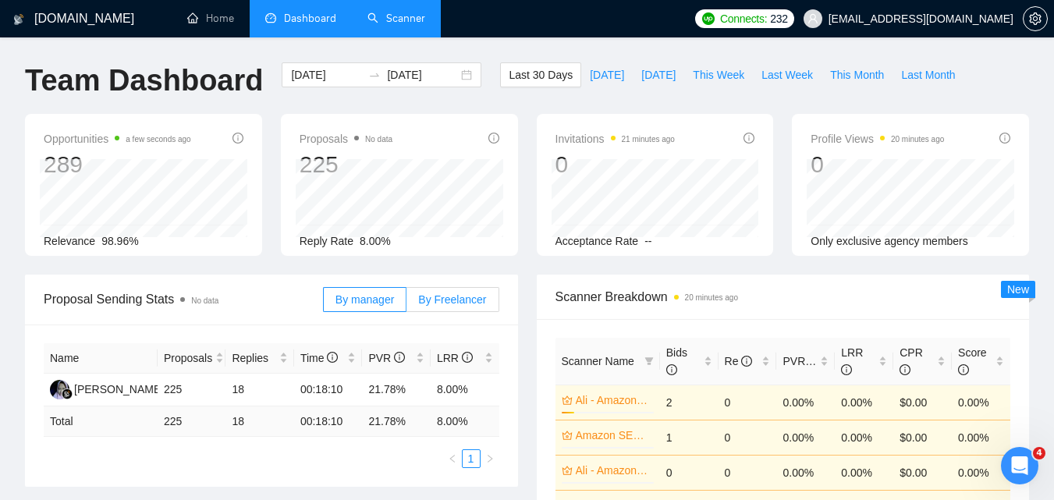
click at [457, 296] on span "By Freelancer" at bounding box center [452, 299] width 68 height 12
click at [407, 304] on input "By Freelancer" at bounding box center [407, 304] width 0 height 0
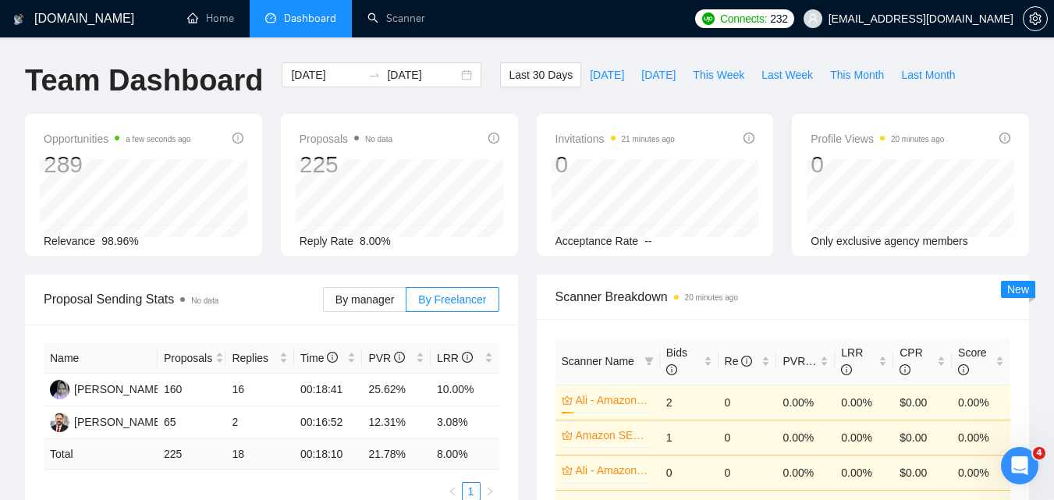
click at [328, 141] on span "Proposals No data" at bounding box center [346, 139] width 93 height 19
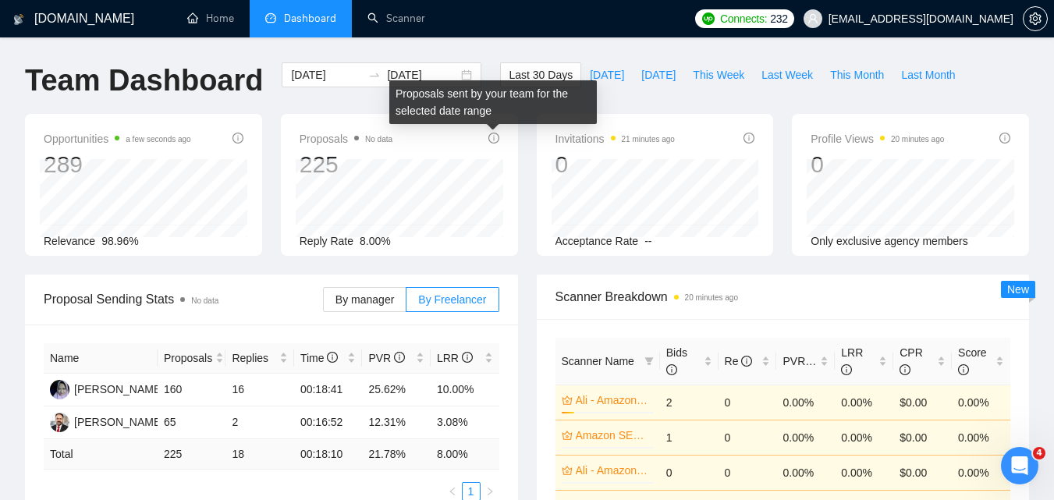
click at [496, 137] on icon "info-circle" at bounding box center [494, 138] width 11 height 11
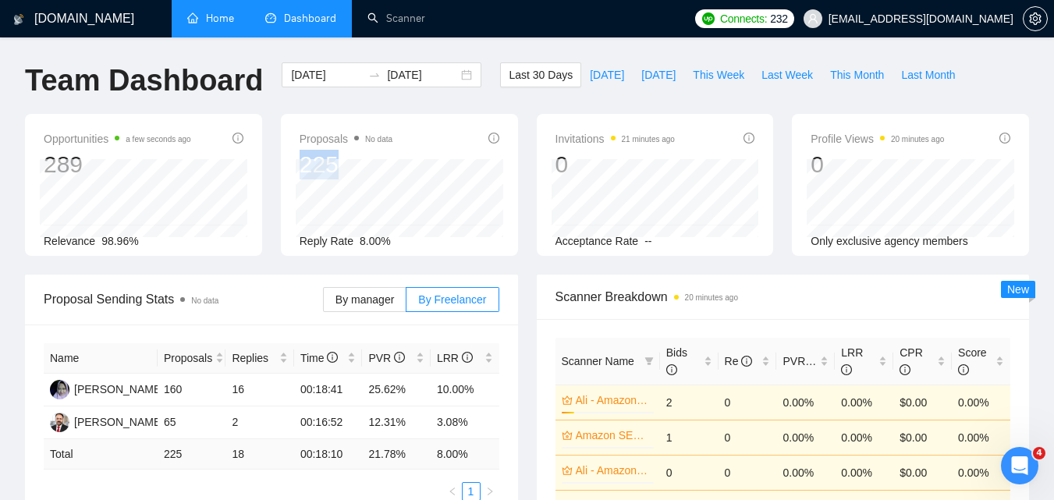
click at [219, 23] on link "Home" at bounding box center [210, 18] width 47 height 13
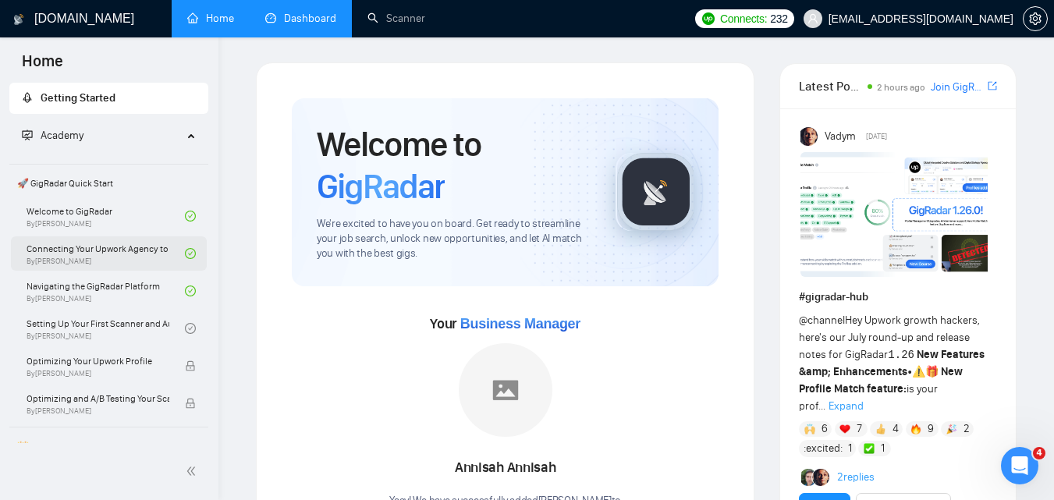
click at [80, 256] on link "Connecting Your Upwork Agency to GigRadar By [PERSON_NAME]" at bounding box center [106, 253] width 158 height 34
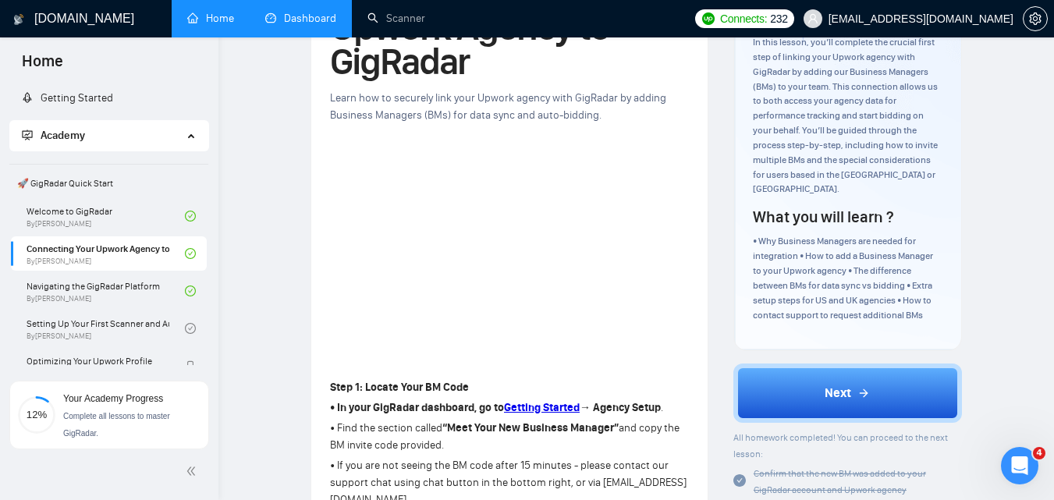
scroll to position [156, 0]
